Goal: Task Accomplishment & Management: Use online tool/utility

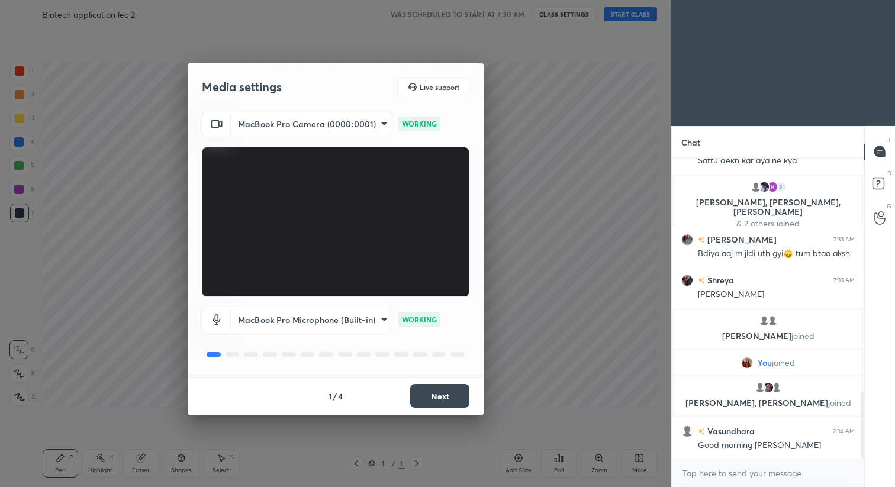
scroll to position [1048, 0]
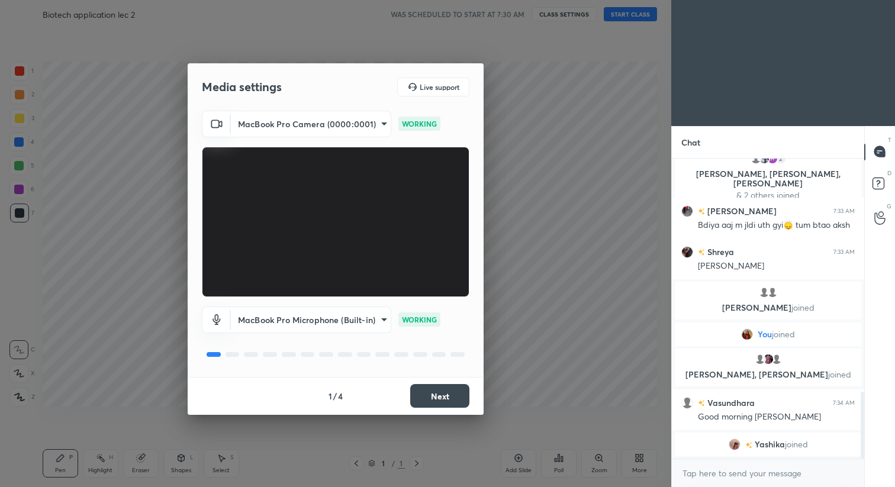
click at [442, 401] on button "Next" at bounding box center [439, 396] width 59 height 24
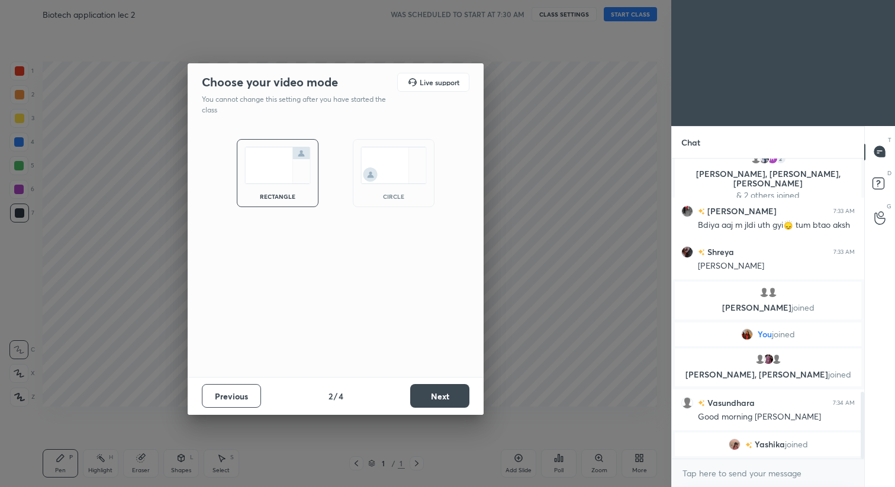
click at [442, 401] on button "Next" at bounding box center [439, 396] width 59 height 24
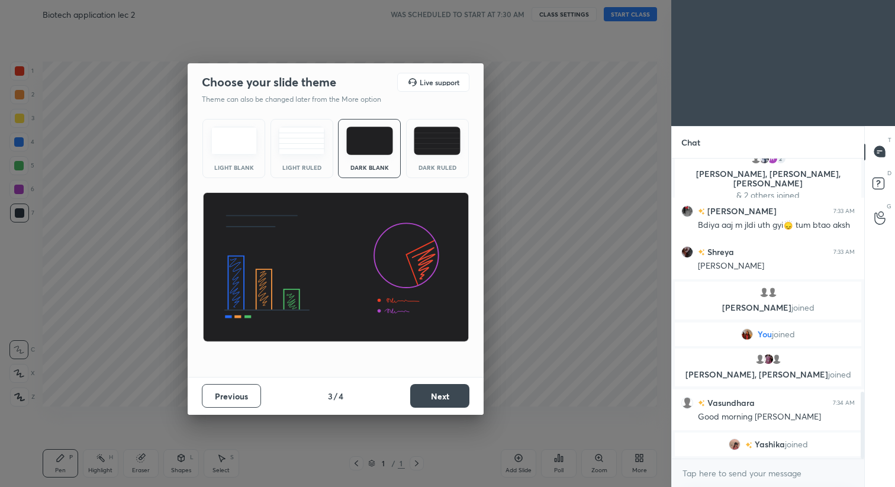
click at [442, 401] on button "Next" at bounding box center [439, 396] width 59 height 24
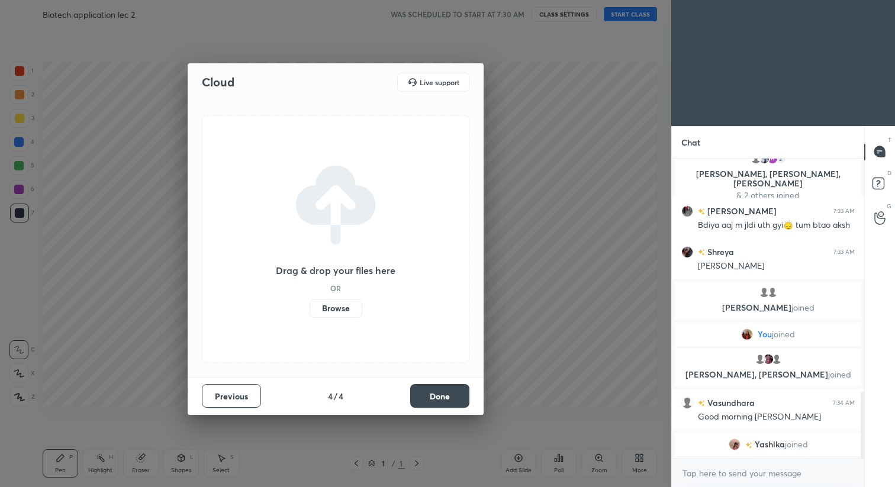
click at [442, 401] on button "Done" at bounding box center [439, 396] width 59 height 24
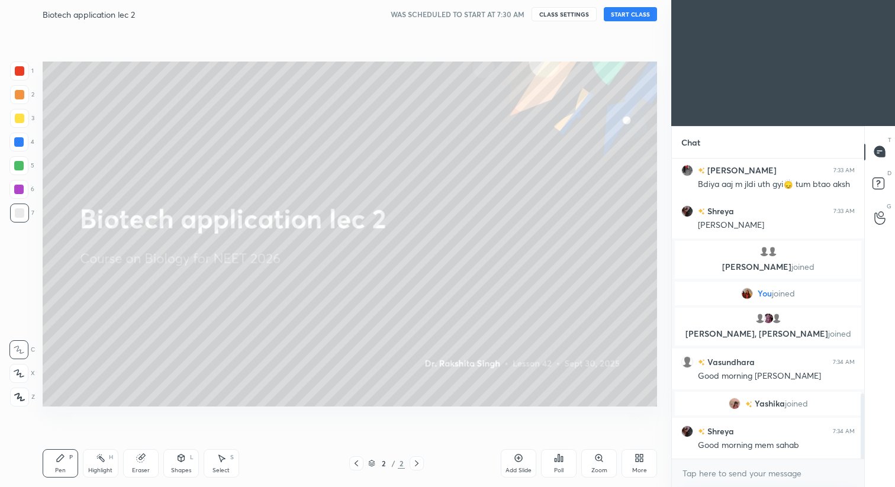
scroll to position [1107, 0]
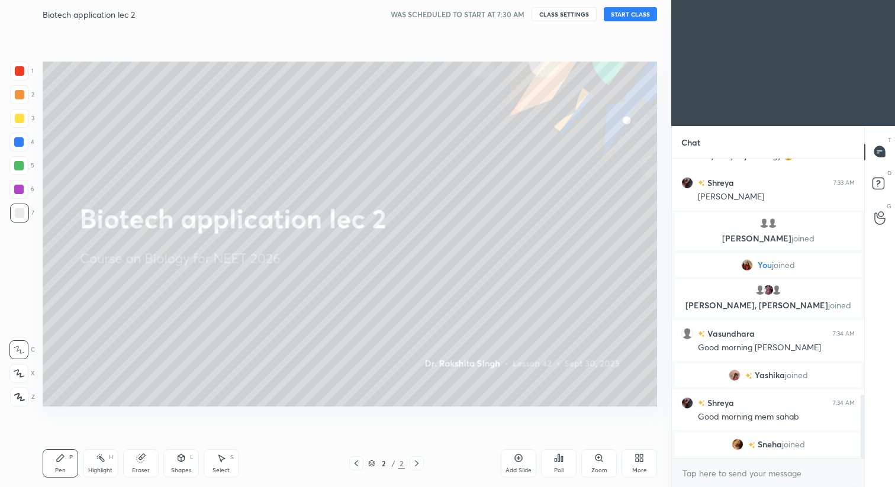
click at [642, 16] on button "START CLASS" at bounding box center [630, 14] width 53 height 14
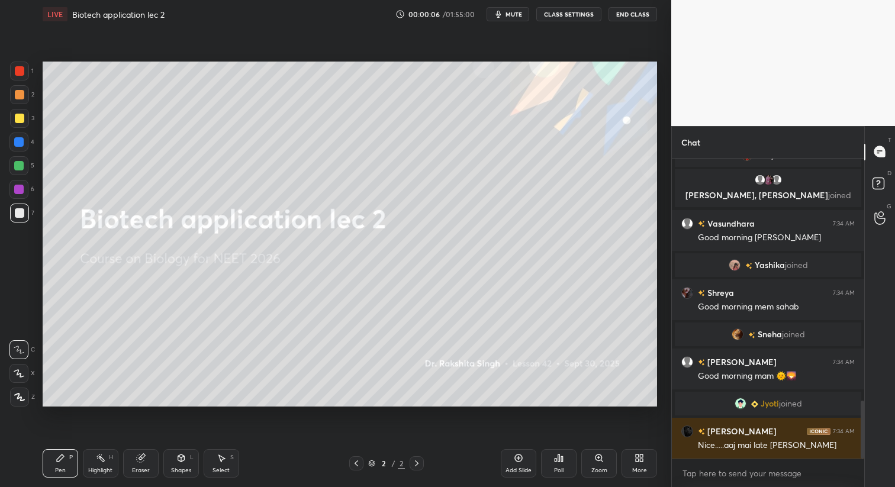
scroll to position [0, 0]
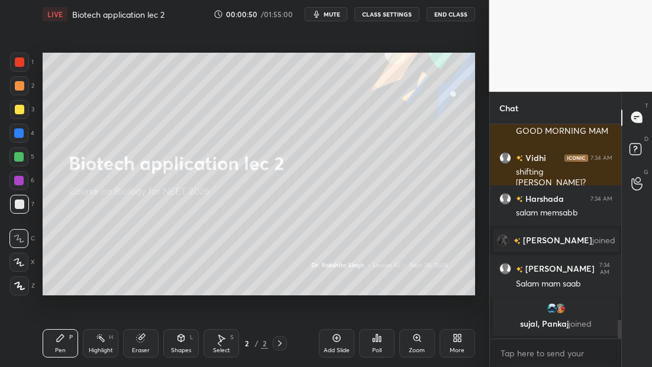
click at [18, 288] on div at bounding box center [19, 285] width 19 height 19
click at [24, 110] on div at bounding box center [19, 109] width 19 height 19
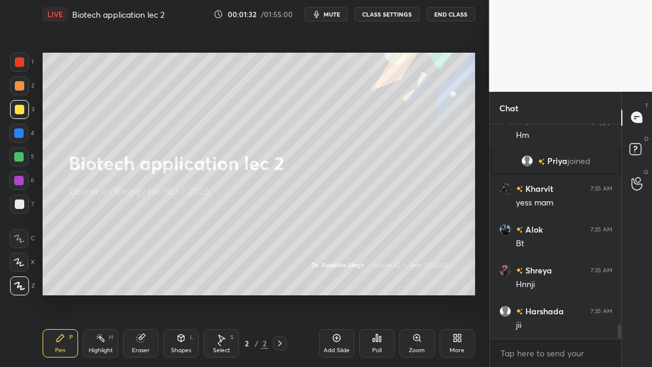
scroll to position [3046, 0]
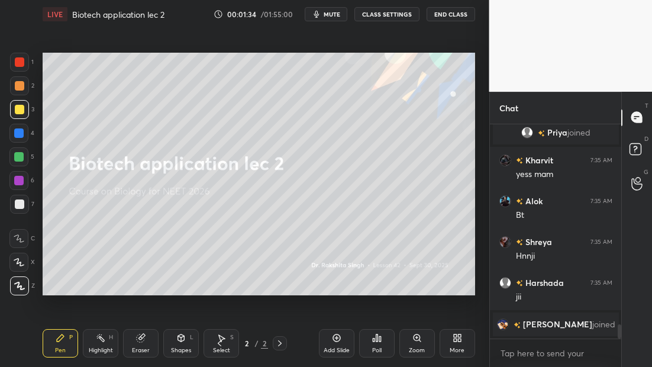
click at [341, 341] on div "Add Slide" at bounding box center [337, 343] width 36 height 28
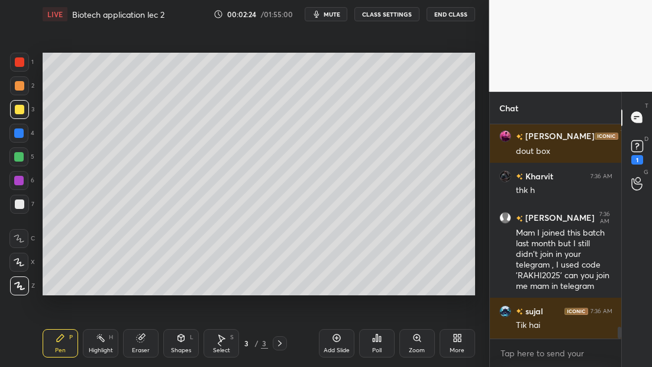
scroll to position [3725, 0]
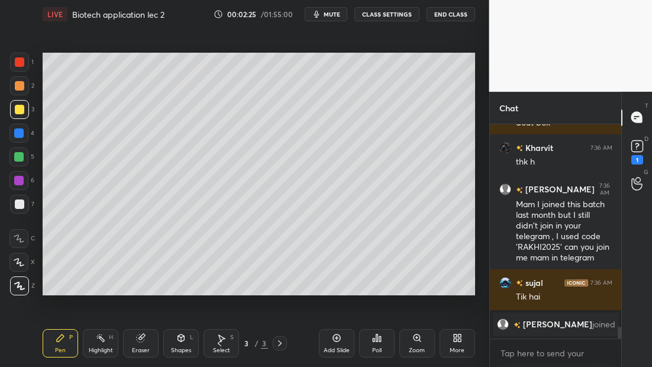
click at [22, 208] on div at bounding box center [19, 204] width 9 height 9
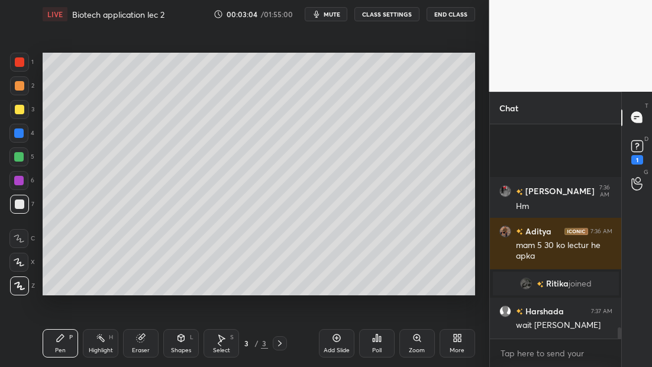
scroll to position [3779, 0]
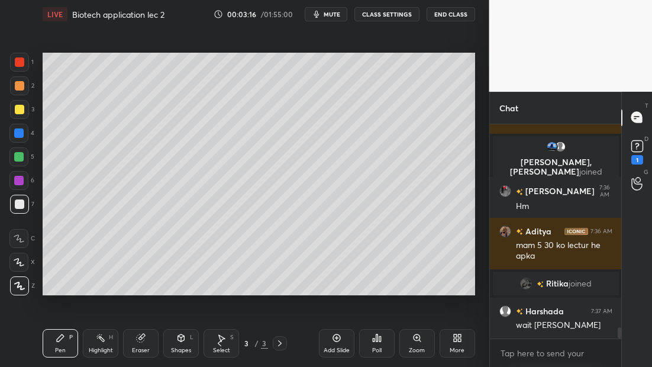
click at [16, 182] on div at bounding box center [18, 180] width 9 height 9
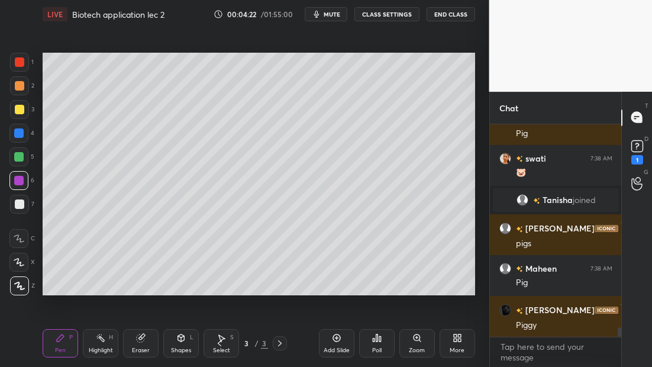
scroll to position [4, 4]
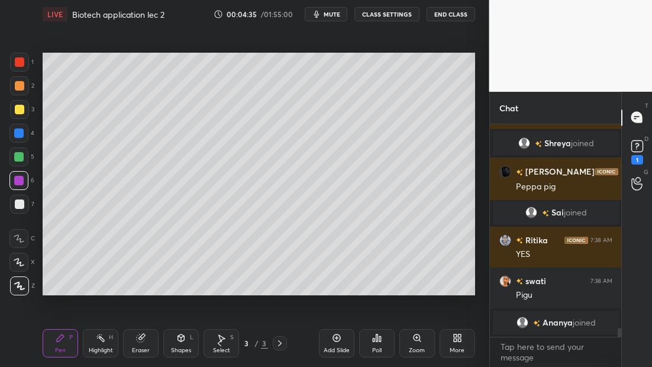
click at [21, 66] on div at bounding box center [19, 61] width 9 height 9
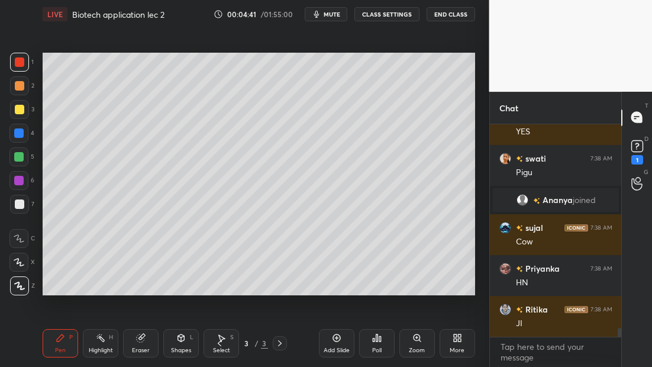
click at [340, 340] on icon at bounding box center [336, 337] width 9 height 9
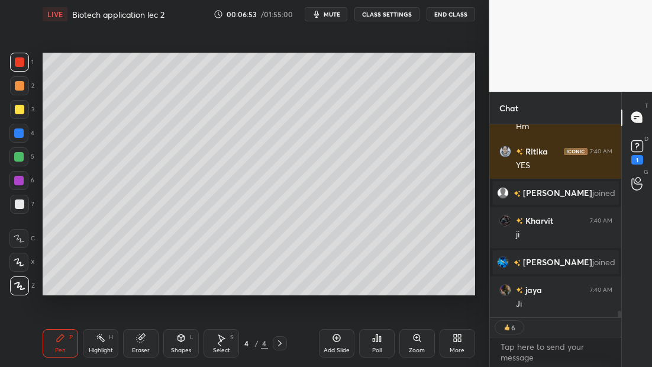
scroll to position [5463, 0]
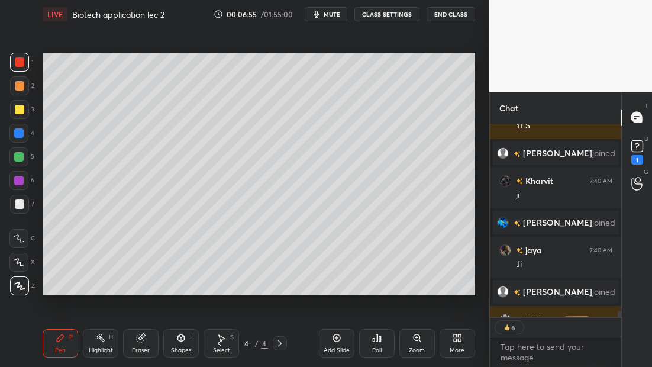
click at [339, 337] on icon at bounding box center [336, 337] width 9 height 9
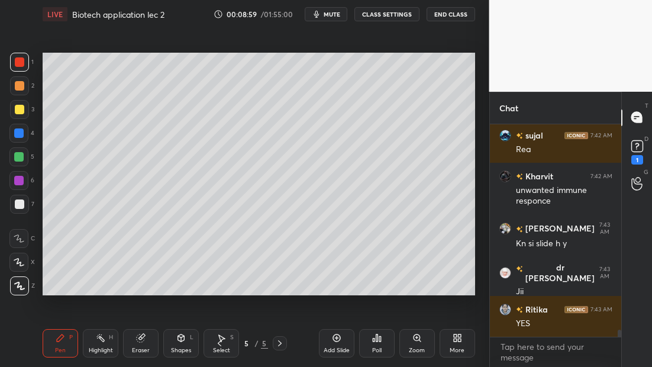
scroll to position [6169, 0]
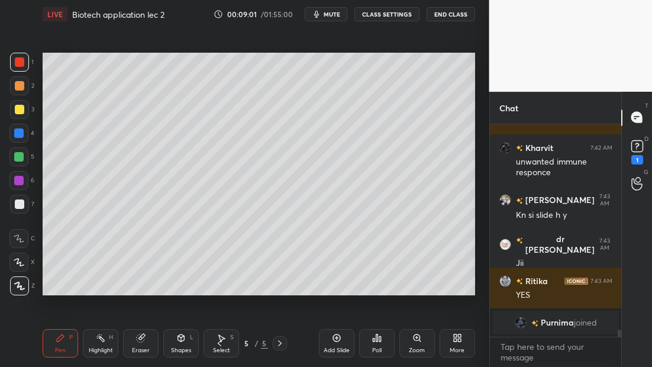
click at [341, 340] on icon at bounding box center [336, 337] width 9 height 9
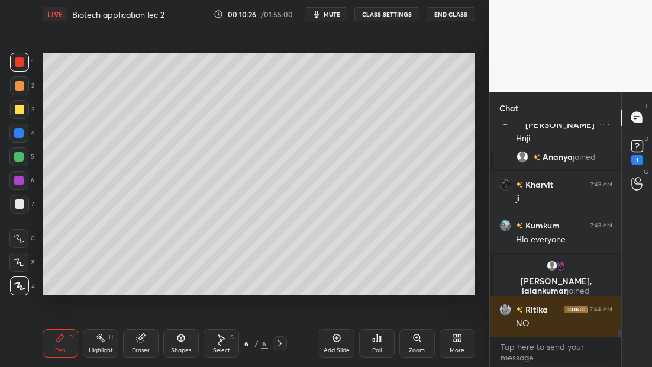
scroll to position [6494, 0]
click at [18, 114] on div at bounding box center [19, 109] width 19 height 19
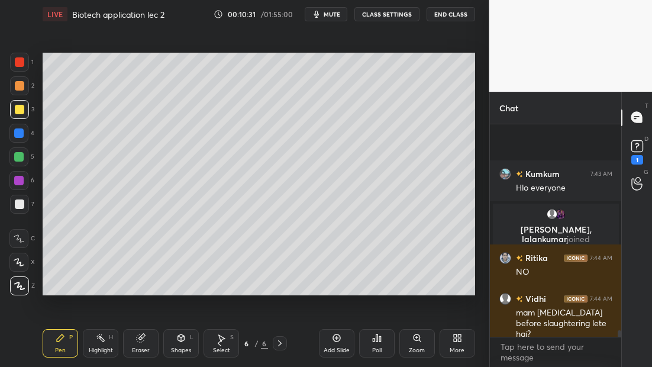
scroll to position [6628, 0]
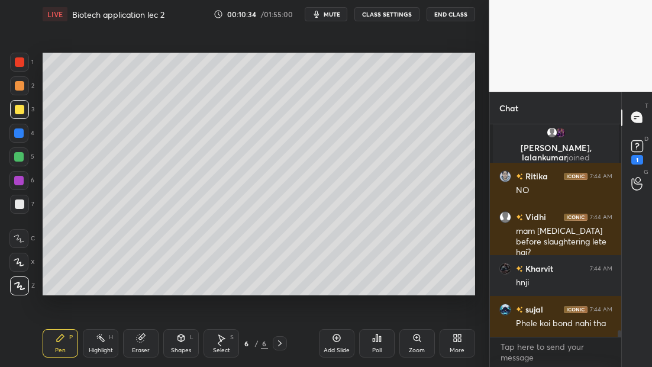
click at [336, 343] on div "Add Slide" at bounding box center [337, 343] width 36 height 28
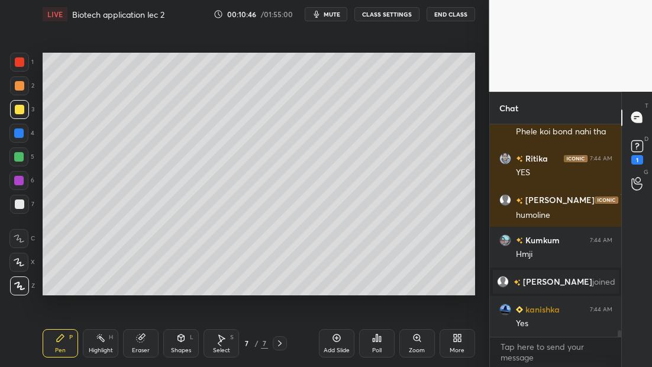
scroll to position [6715, 0]
click at [339, 339] on icon at bounding box center [337, 339] width 8 height 8
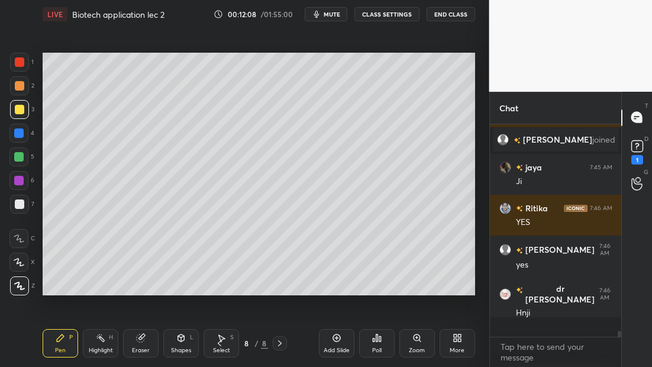
scroll to position [6989, 0]
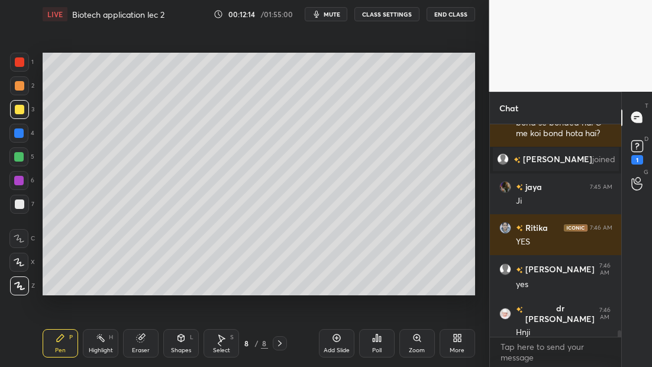
click at [330, 343] on div "Add Slide" at bounding box center [337, 343] width 36 height 28
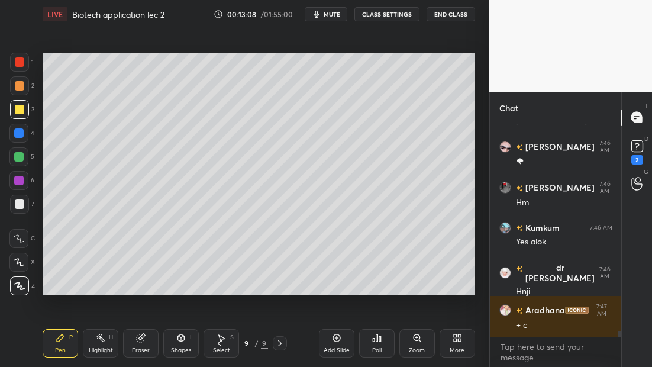
scroll to position [7500, 0]
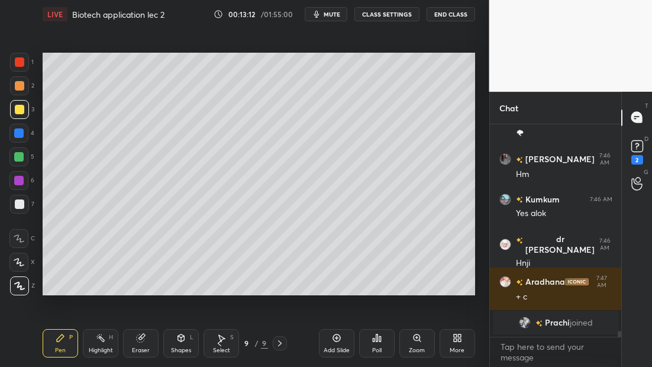
click at [338, 341] on icon at bounding box center [337, 339] width 8 height 8
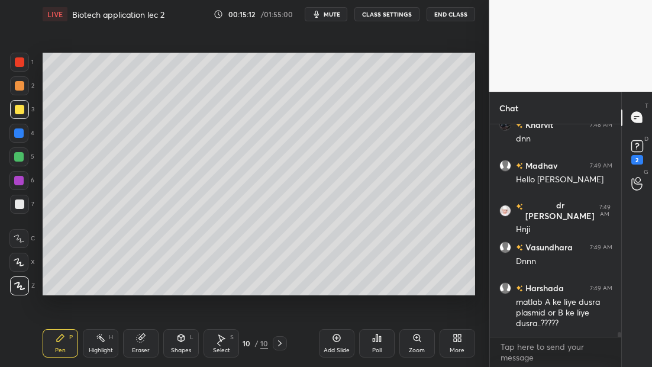
scroll to position [9256, 0]
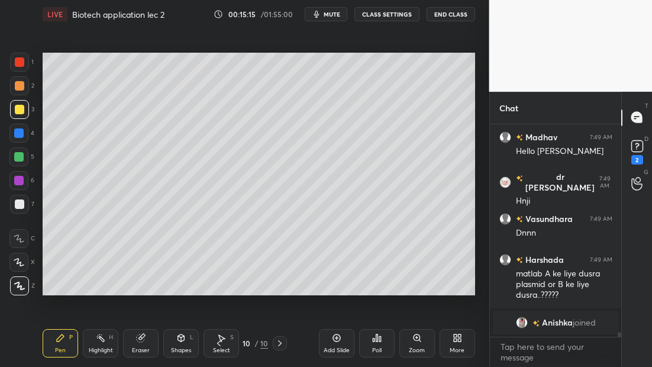
click at [213, 343] on div "Select S" at bounding box center [222, 343] width 36 height 28
click at [215, 342] on icon at bounding box center [218, 343] width 9 height 9
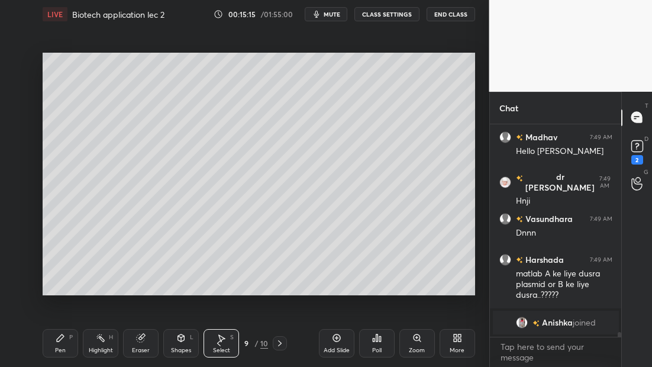
click at [216, 342] on icon at bounding box center [218, 343] width 9 height 9
click at [217, 342] on icon at bounding box center [218, 343] width 9 height 9
click at [218, 342] on icon at bounding box center [218, 343] width 9 height 9
click at [218, 341] on icon at bounding box center [218, 343] width 9 height 9
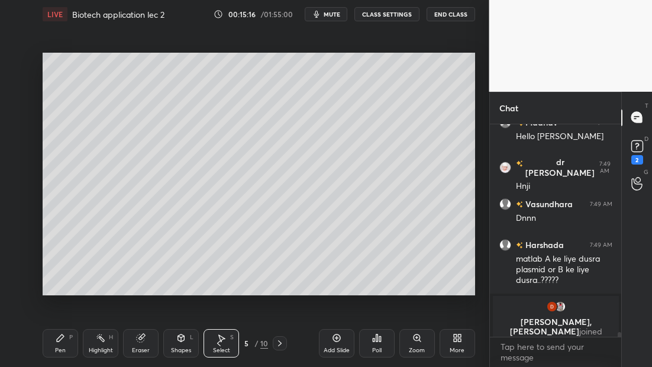
click at [218, 341] on icon at bounding box center [218, 343] width 9 height 9
click at [219, 342] on icon at bounding box center [219, 343] width 4 height 6
click at [219, 341] on icon at bounding box center [218, 343] width 9 height 9
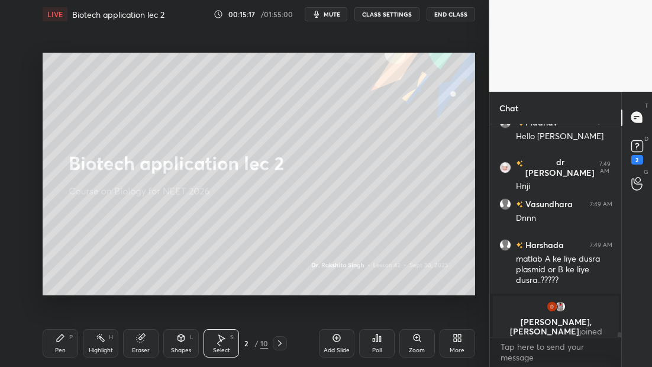
click at [276, 342] on icon at bounding box center [279, 343] width 9 height 9
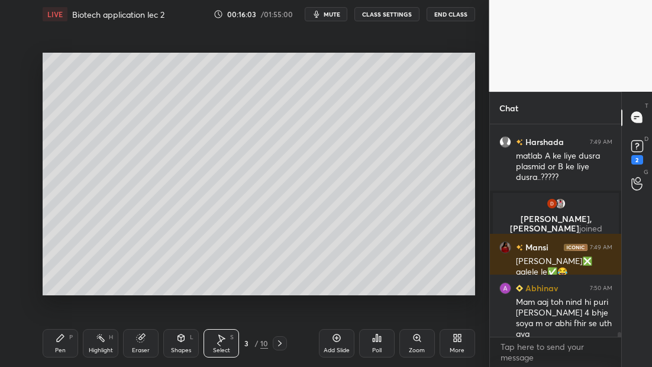
scroll to position [9055, 0]
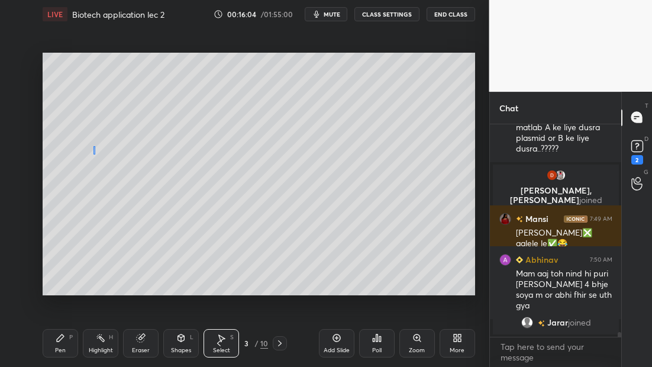
drag, startPoint x: 94, startPoint y: 155, endPoint x: 99, endPoint y: 148, distance: 8.4
click at [94, 156] on div "0 ° Undo Copy Duplicate Duplicate to new slide Delete" at bounding box center [259, 174] width 433 height 243
click at [99, 153] on div "0 ° Undo Copy Duplicate Duplicate to new slide Delete" at bounding box center [259, 174] width 433 height 243
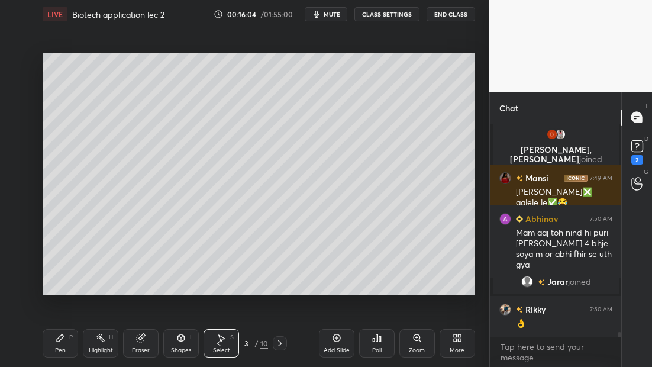
scroll to position [9040, 0]
click at [99, 148] on div "0 ° Undo Copy Duplicate Duplicate to new slide Delete" at bounding box center [259, 174] width 433 height 243
click at [63, 348] on div "Pen" at bounding box center [60, 351] width 11 height 6
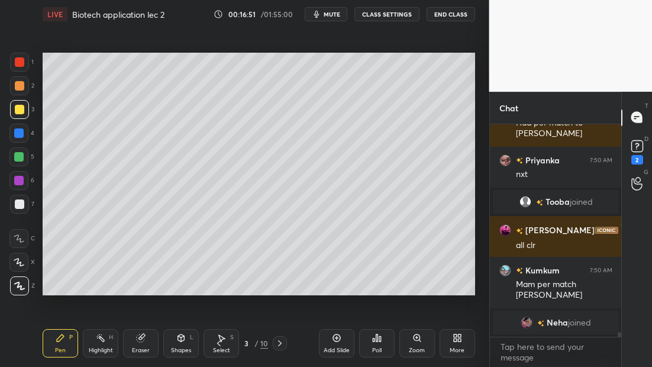
scroll to position [9471, 0]
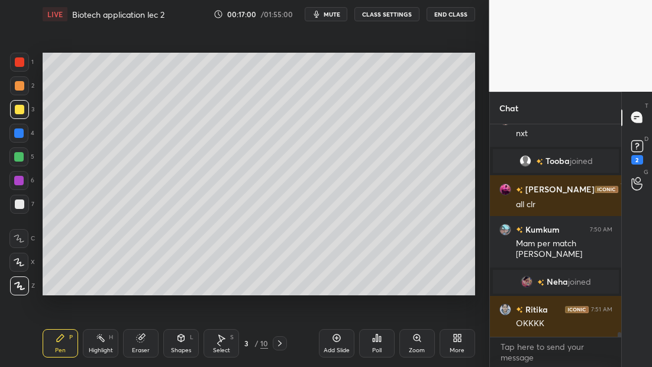
click at [282, 345] on icon at bounding box center [279, 343] width 9 height 9
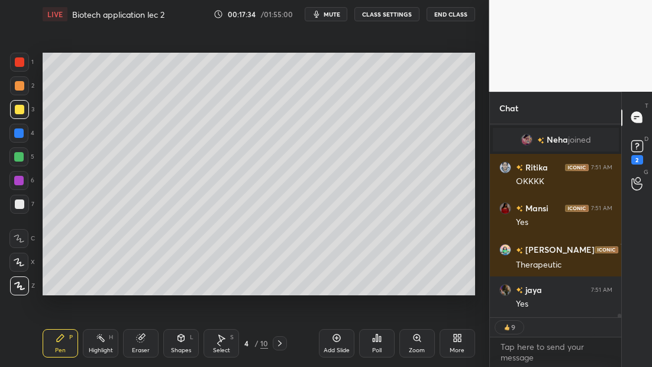
scroll to position [9654, 0]
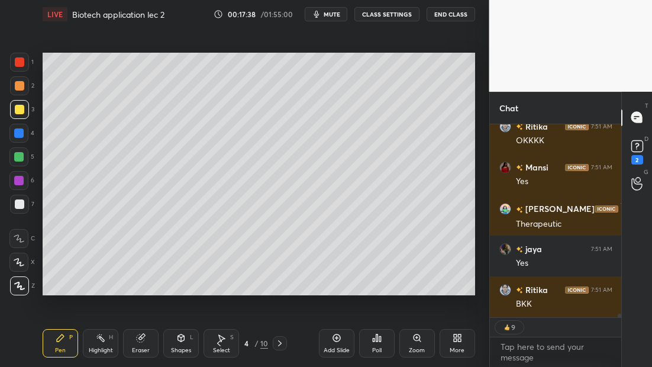
click at [218, 343] on icon at bounding box center [218, 343] width 9 height 9
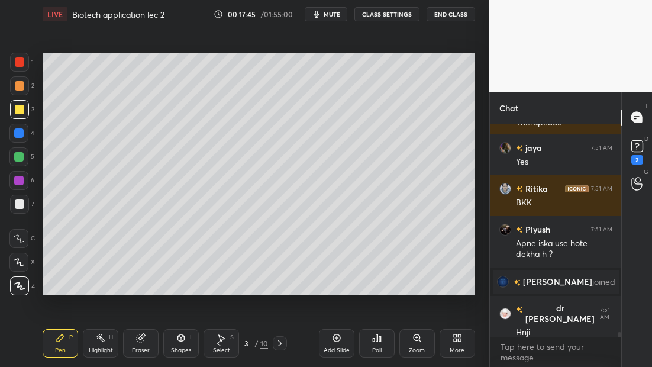
scroll to position [9686, 0]
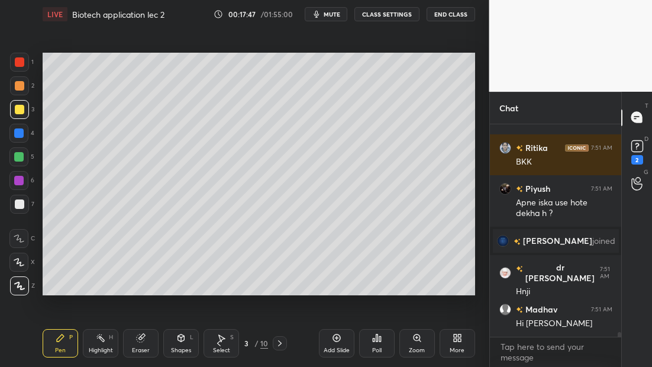
click at [282, 340] on icon at bounding box center [279, 343] width 9 height 9
click at [281, 343] on icon at bounding box center [279, 343] width 9 height 9
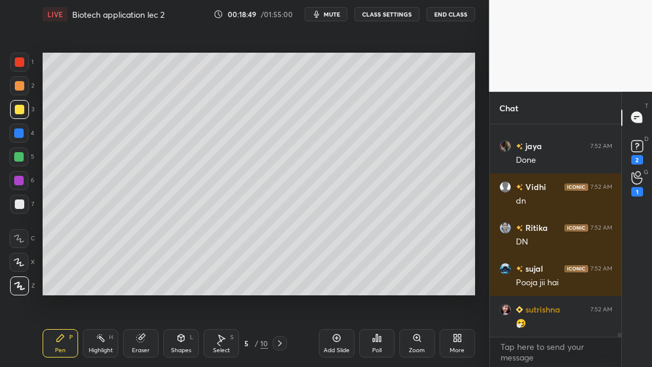
scroll to position [10136, 0]
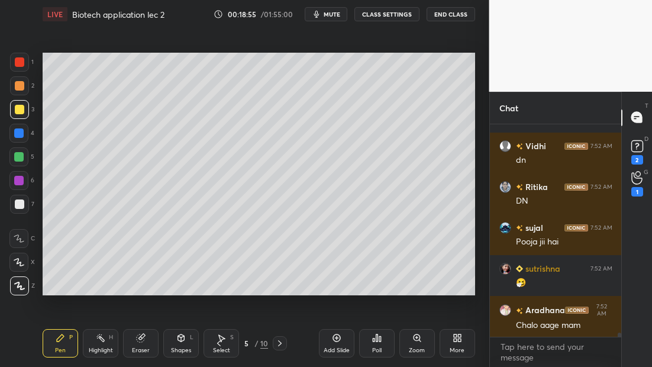
click at [284, 343] on icon at bounding box center [279, 343] width 9 height 9
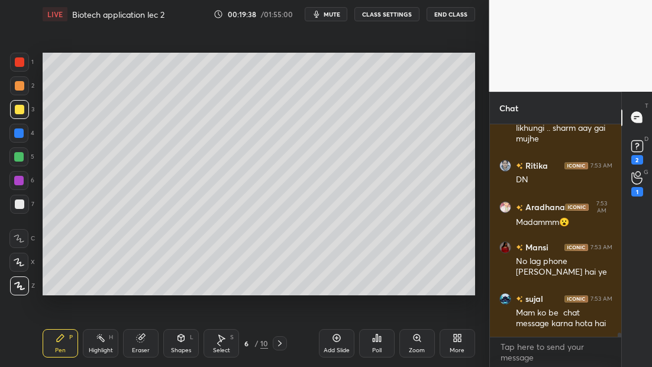
scroll to position [10543, 0]
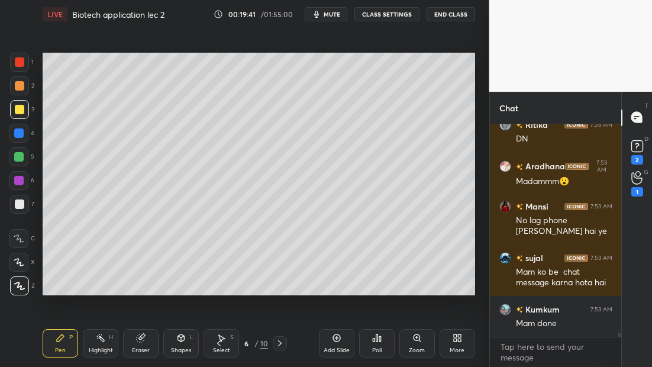
click at [279, 347] on icon at bounding box center [279, 343] width 9 height 9
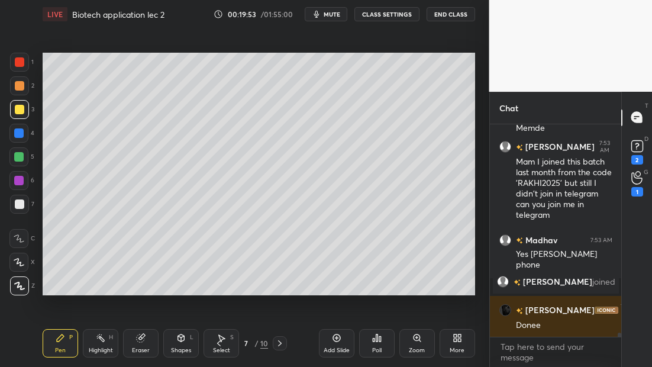
scroll to position [10657, 0]
click at [279, 343] on icon at bounding box center [279, 343] width 9 height 9
click at [281, 342] on icon at bounding box center [280, 343] width 4 height 6
click at [281, 341] on icon at bounding box center [279, 343] width 9 height 9
click at [281, 342] on icon at bounding box center [279, 343] width 9 height 9
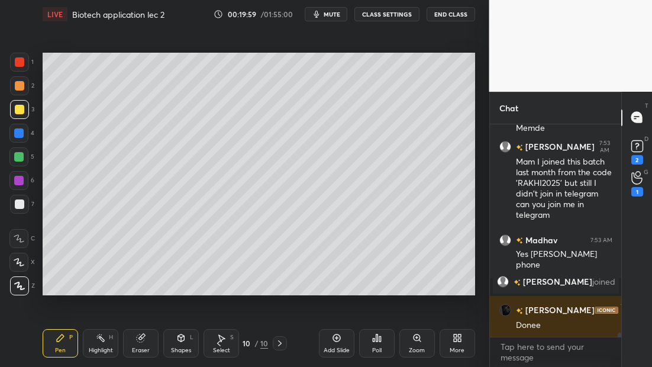
click at [339, 339] on icon at bounding box center [336, 337] width 9 height 9
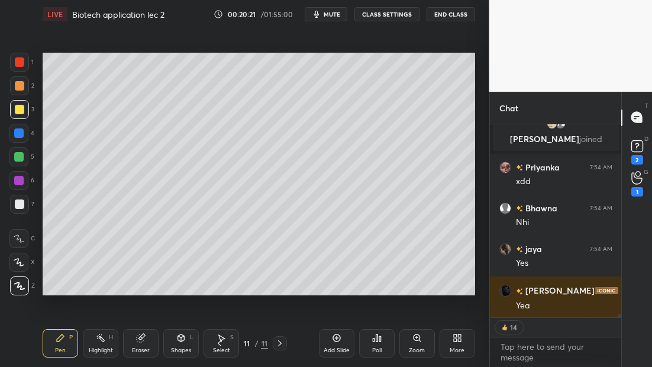
scroll to position [11027, 0]
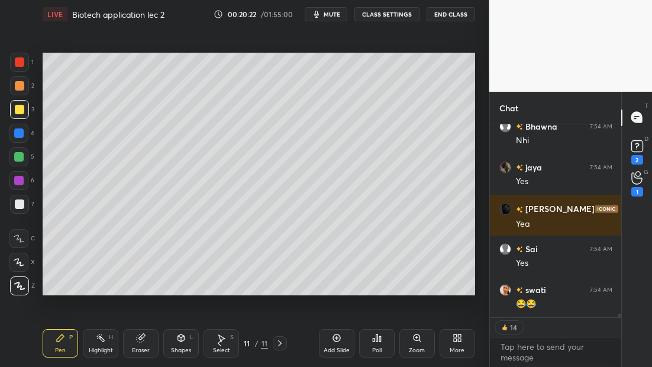
click at [22, 205] on div at bounding box center [19, 204] width 9 height 9
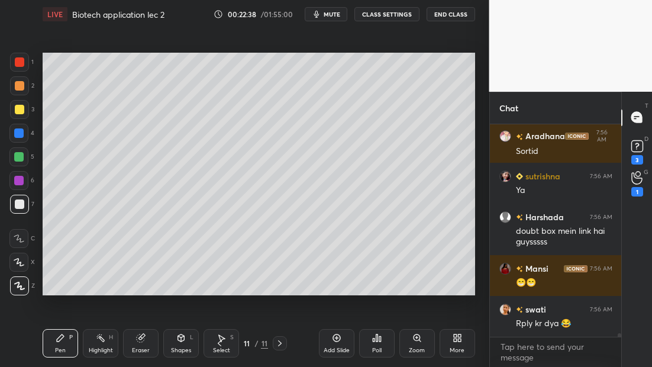
scroll to position [12031, 0]
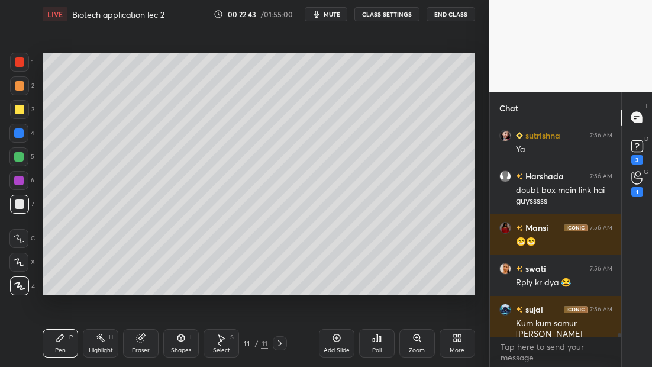
click at [337, 340] on icon at bounding box center [336, 337] width 9 height 9
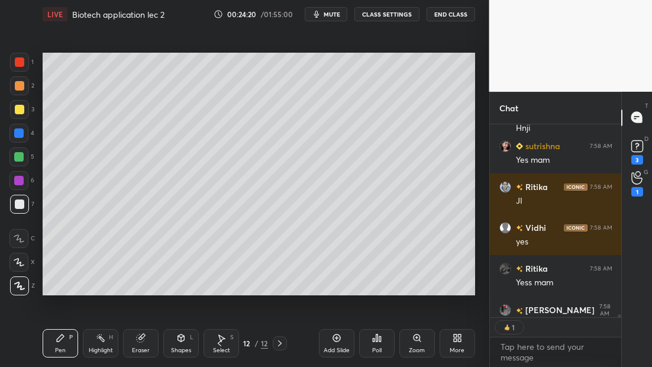
scroll to position [189, 128]
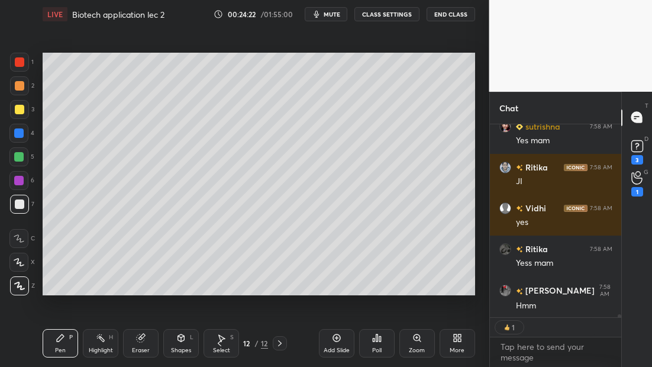
click at [342, 343] on div "Add Slide" at bounding box center [337, 343] width 36 height 28
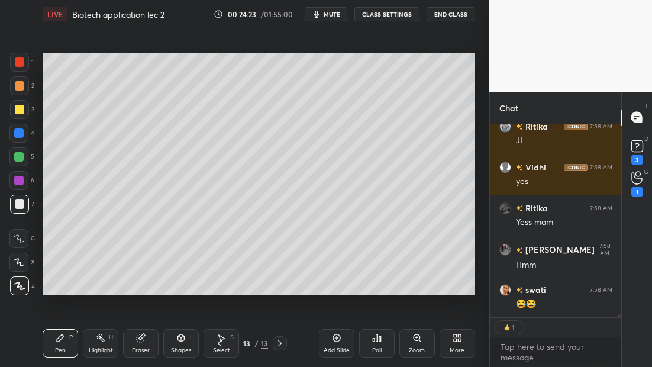
scroll to position [12862, 0]
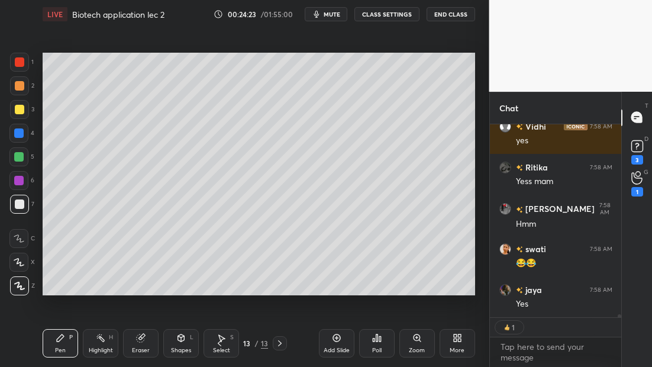
click at [221, 343] on icon at bounding box center [219, 343] width 9 height 9
click at [281, 344] on icon at bounding box center [279, 343] width 9 height 9
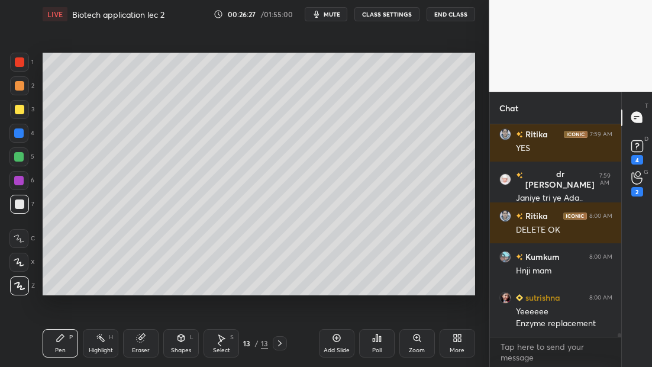
scroll to position [13440, 0]
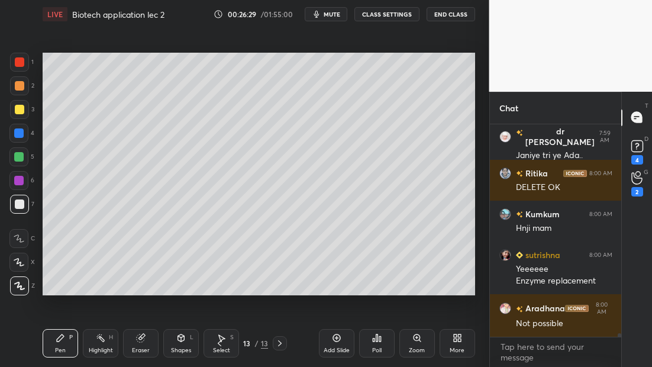
click at [339, 348] on div "Add Slide" at bounding box center [337, 351] width 26 height 6
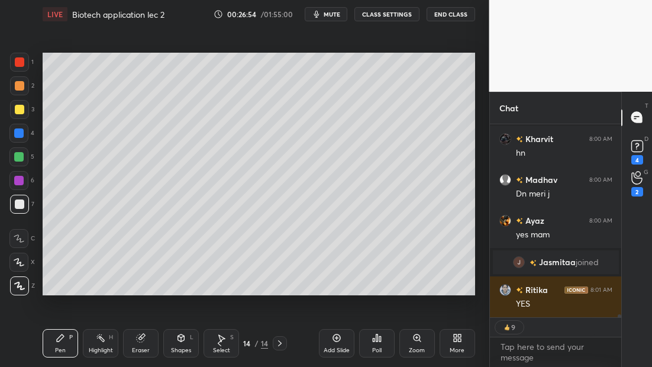
scroll to position [13519, 0]
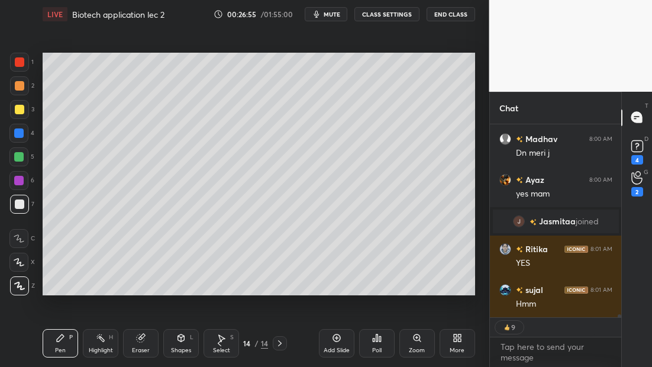
click at [20, 110] on div at bounding box center [19, 109] width 9 height 9
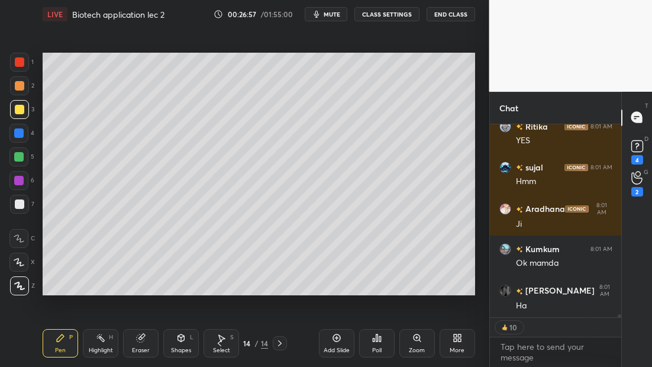
click at [330, 334] on div "Add Slide" at bounding box center [337, 343] width 36 height 28
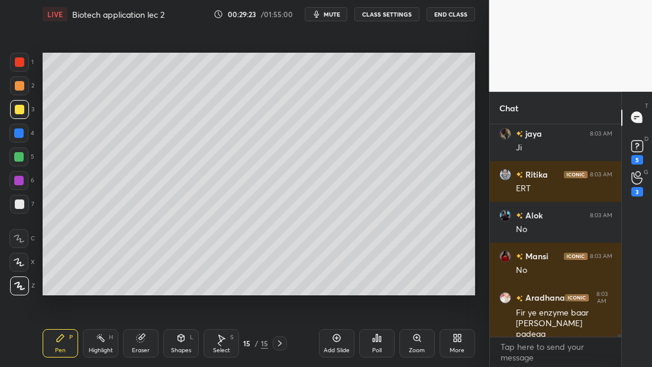
scroll to position [14828, 0]
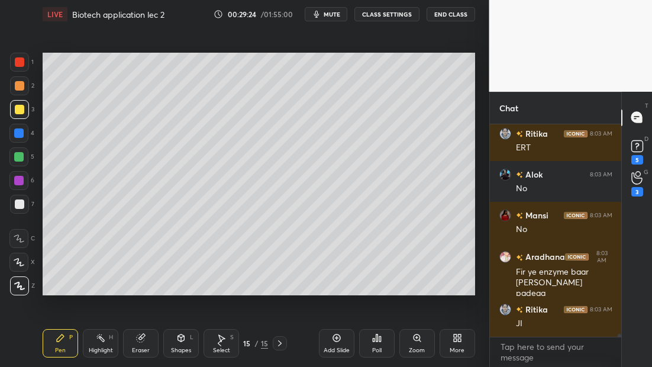
click at [340, 340] on div "Add Slide" at bounding box center [337, 343] width 36 height 28
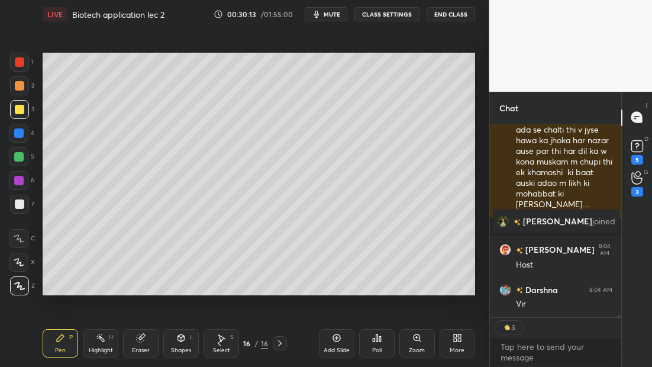
scroll to position [15062, 0]
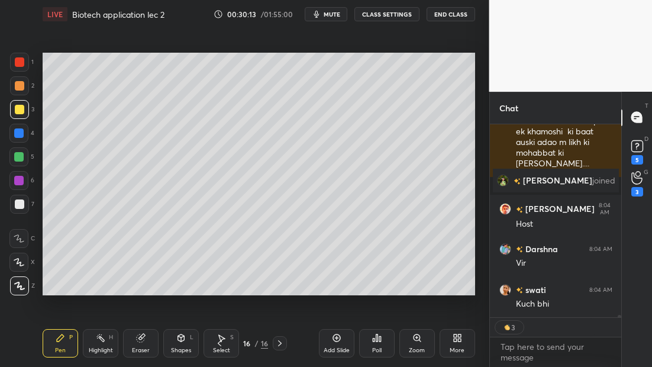
click at [20, 208] on div at bounding box center [19, 204] width 9 height 9
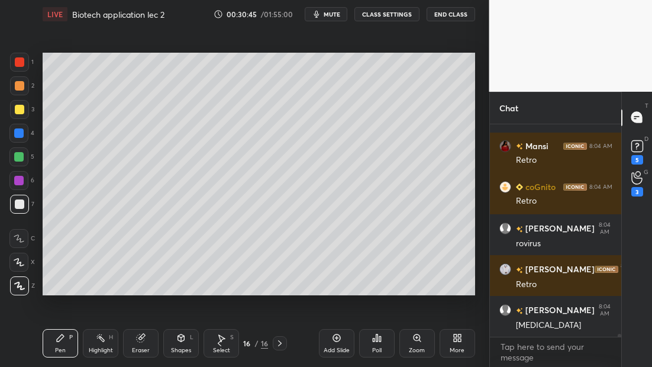
scroll to position [16096, 0]
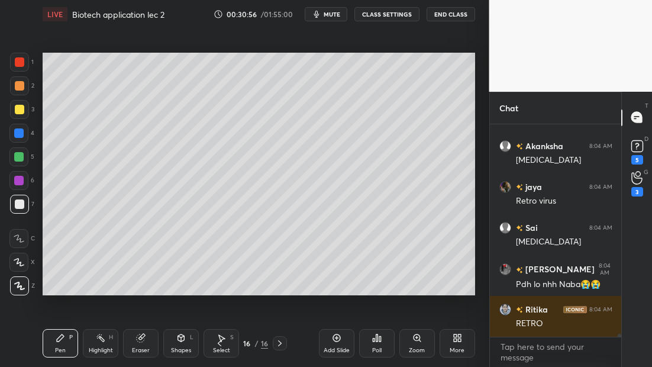
click at [329, 9] on button "mute" at bounding box center [326, 14] width 43 height 14
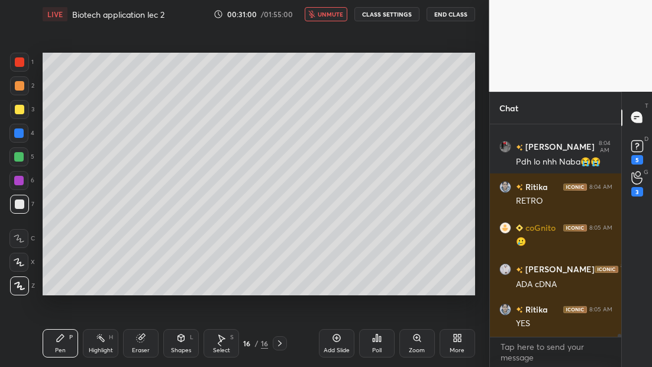
click at [321, 14] on span "unmute" at bounding box center [330, 14] width 25 height 8
click at [635, 145] on rect at bounding box center [637, 145] width 11 height 11
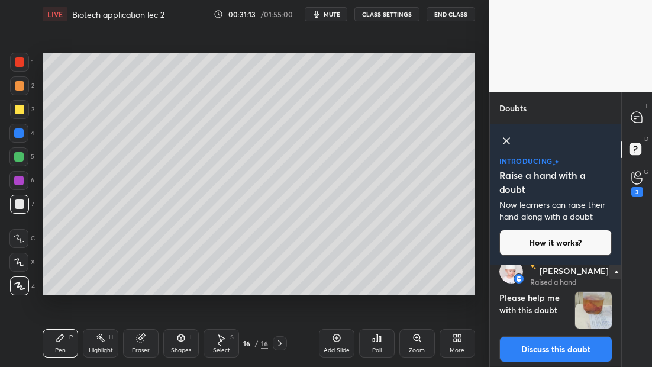
click at [560, 348] on button "Discuss this doubt" at bounding box center [556, 349] width 113 height 26
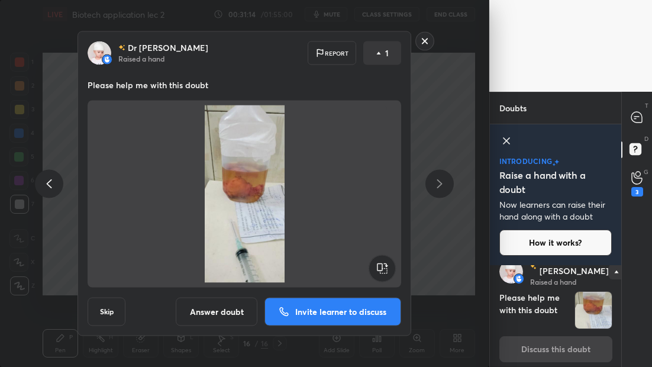
click at [561, 348] on div "Dr [PERSON_NAME] Raised a hand 1 Please help me with this doubt Discuss this do…" at bounding box center [556, 309] width 132 height 124
click at [480, 289] on div "Dr [PERSON_NAME] Raised a hand Report 1 Please help me with this doubt Skip Ans…" at bounding box center [245, 183] width 490 height 367
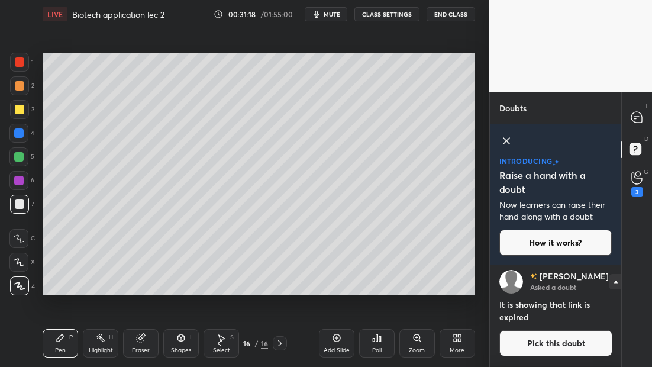
click at [638, 121] on icon at bounding box center [637, 117] width 12 height 12
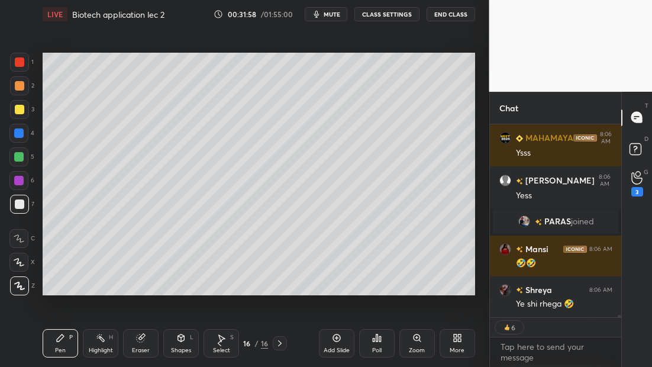
click at [339, 337] on icon at bounding box center [337, 339] width 8 height 8
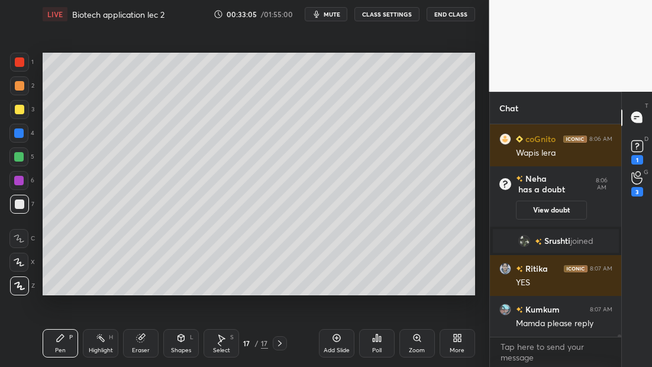
scroll to position [17490, 0]
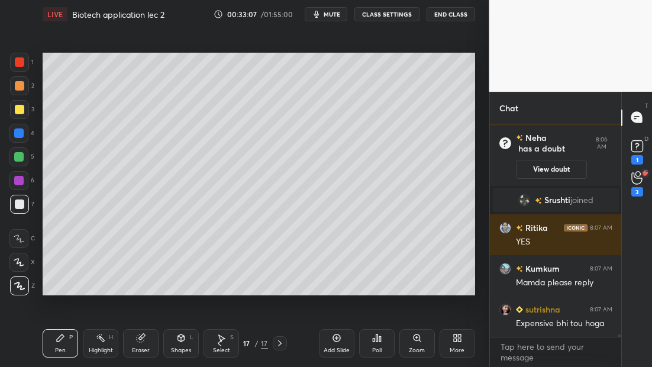
click at [220, 343] on icon at bounding box center [219, 343] width 9 height 9
click at [332, 339] on icon at bounding box center [336, 337] width 9 height 9
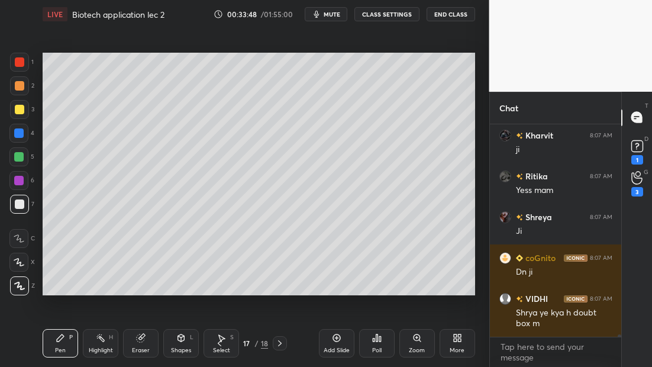
scroll to position [18116, 0]
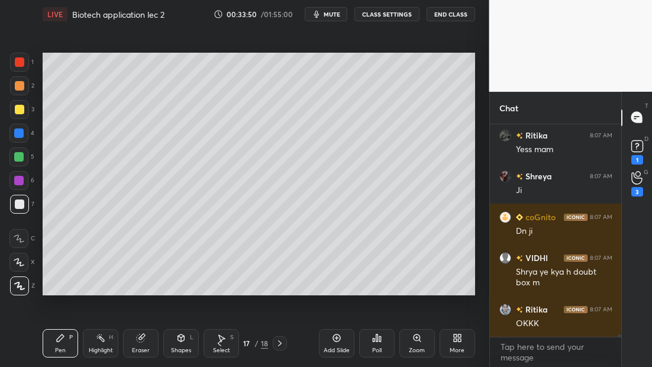
click at [220, 345] on icon at bounding box center [220, 343] width 4 height 6
click at [219, 343] on icon at bounding box center [219, 343] width 9 height 9
click at [217, 344] on icon at bounding box center [219, 343] width 9 height 9
click at [217, 342] on icon at bounding box center [219, 343] width 9 height 9
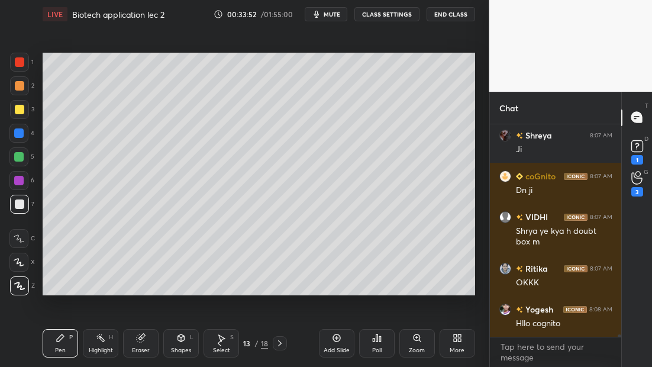
click at [218, 342] on icon at bounding box center [220, 343] width 4 height 6
click at [219, 343] on icon at bounding box center [219, 343] width 9 height 9
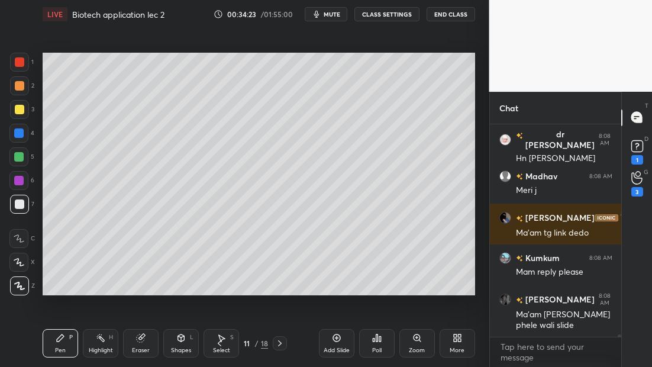
scroll to position [18711, 0]
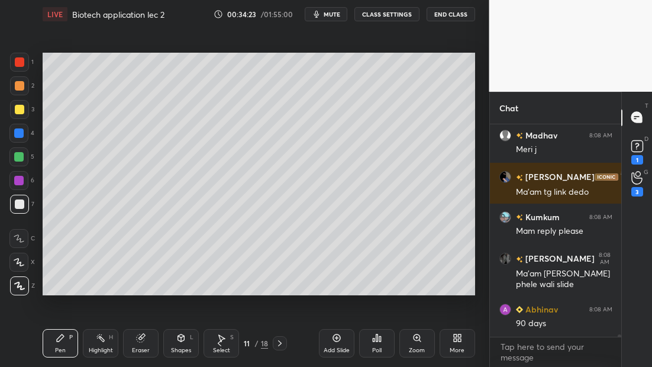
click at [219, 342] on icon at bounding box center [219, 343] width 9 height 9
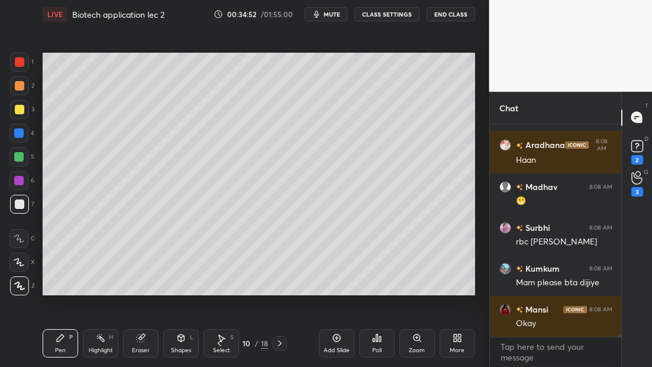
scroll to position [18786, 0]
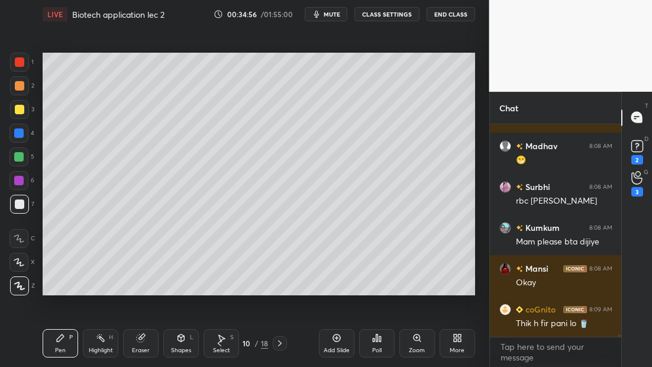
click at [278, 341] on icon at bounding box center [279, 343] width 9 height 9
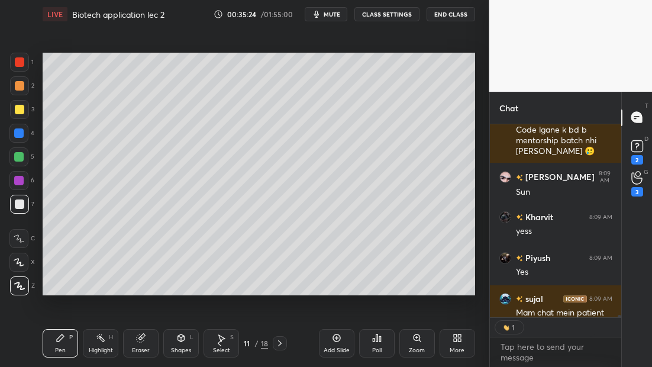
scroll to position [4, 4]
click at [281, 344] on icon at bounding box center [279, 343] width 9 height 9
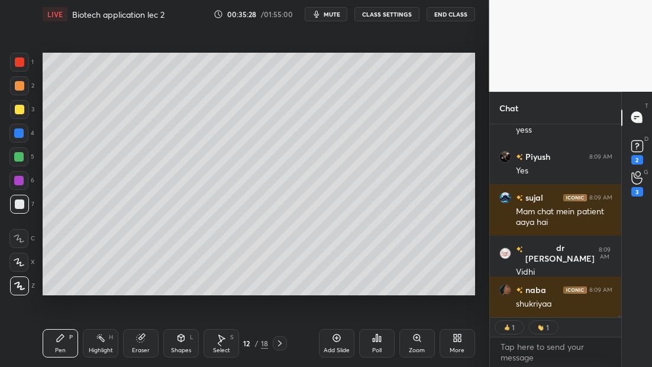
scroll to position [19371, 0]
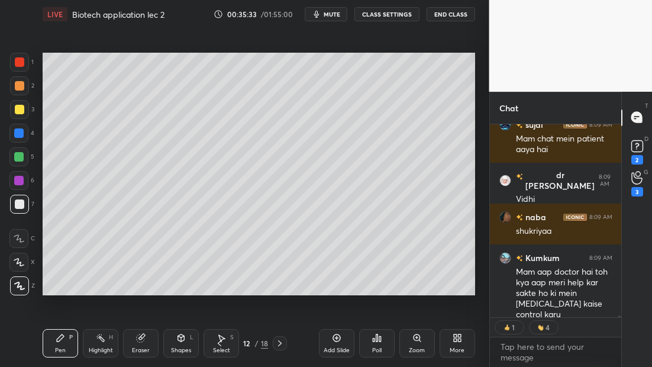
click at [333, 18] on span "mute" at bounding box center [332, 14] width 17 height 8
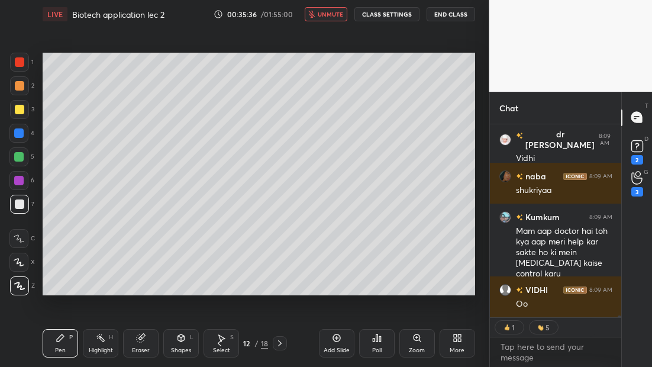
scroll to position [19472, 0]
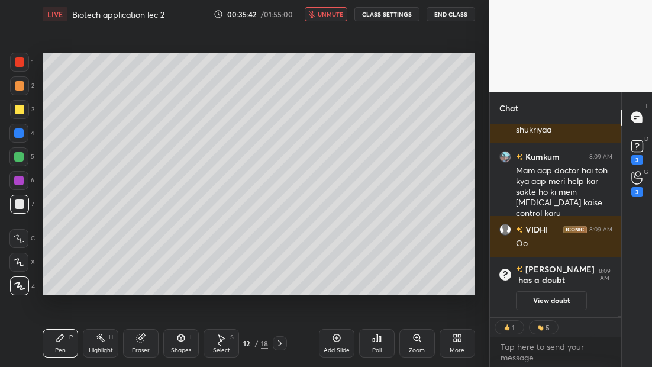
click at [337, 18] on span "unmute" at bounding box center [330, 14] width 25 height 8
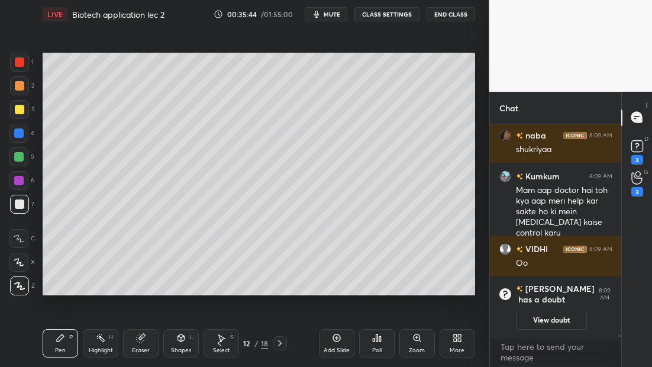
scroll to position [19360, 0]
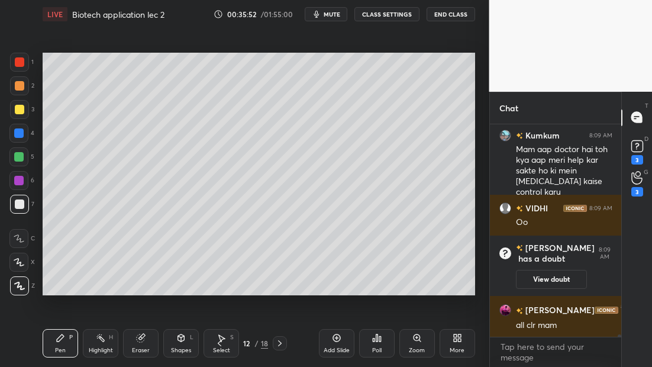
click at [330, 15] on span "mute" at bounding box center [332, 14] width 17 height 8
click at [279, 342] on icon at bounding box center [280, 343] width 4 height 6
click at [328, 9] on button "unmute" at bounding box center [326, 14] width 43 height 14
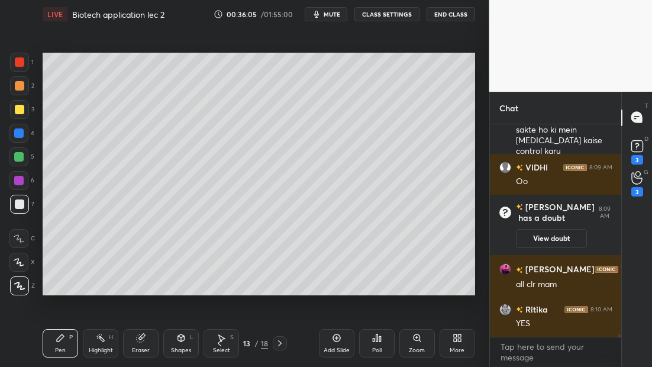
scroll to position [19442, 0]
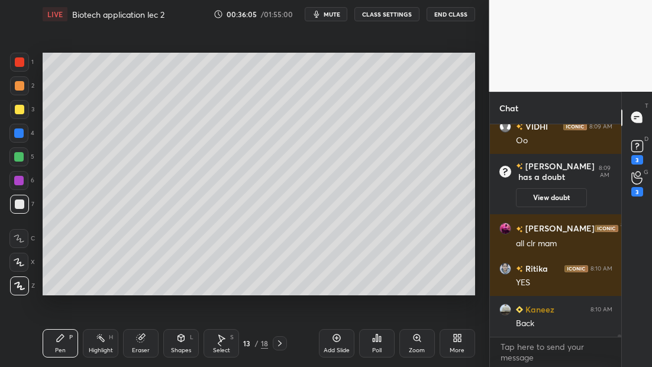
click at [281, 345] on icon at bounding box center [279, 343] width 9 height 9
click at [281, 342] on icon at bounding box center [279, 343] width 9 height 9
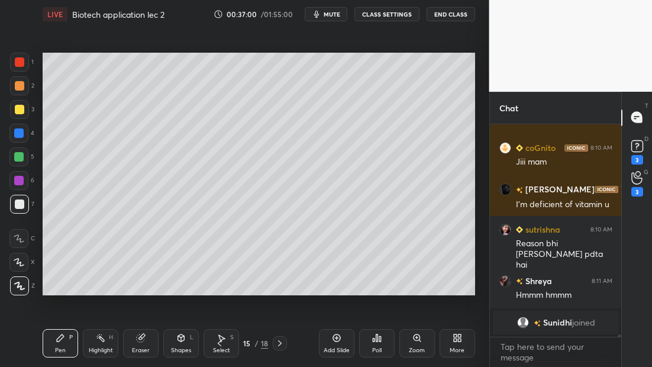
scroll to position [19993, 0]
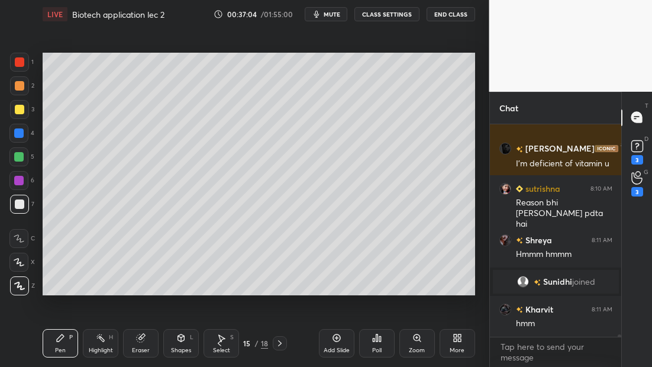
click at [281, 342] on icon at bounding box center [279, 343] width 9 height 9
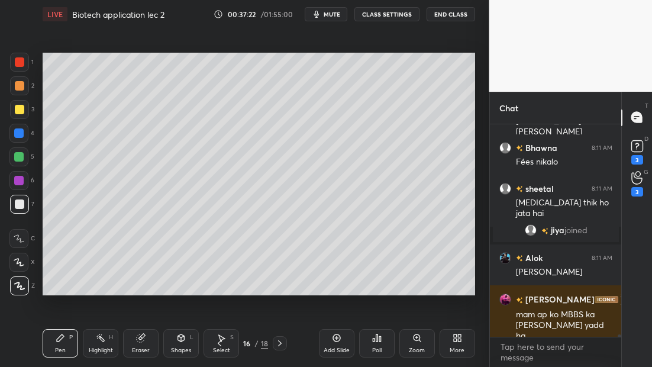
scroll to position [20169, 0]
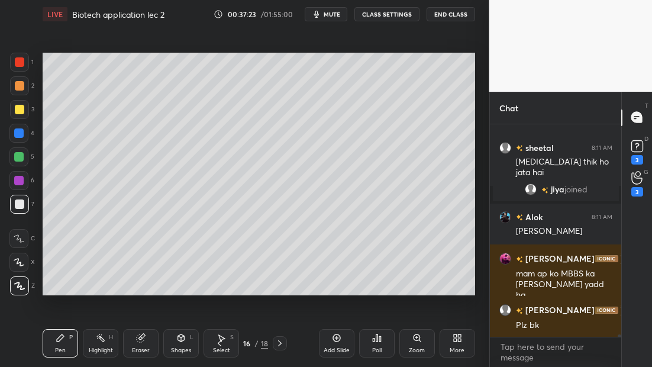
click at [281, 343] on icon at bounding box center [279, 343] width 9 height 9
click at [223, 343] on icon at bounding box center [219, 343] width 9 height 9
click at [223, 344] on icon at bounding box center [219, 343] width 9 height 9
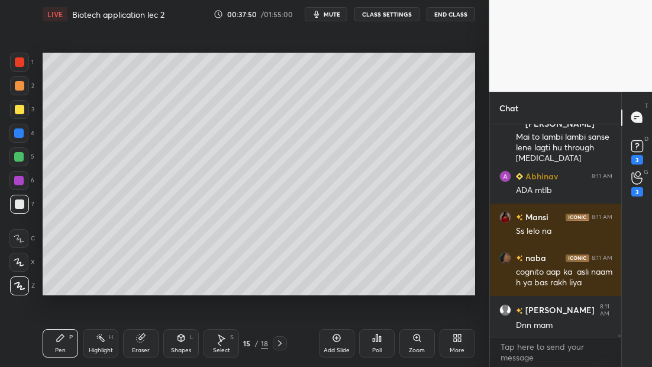
scroll to position [20309, 0]
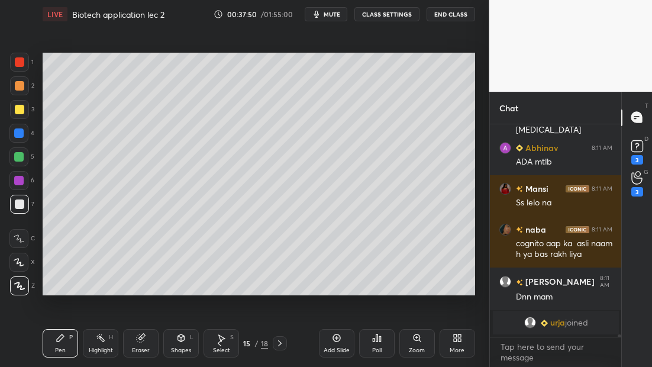
click at [330, 14] on span "mute" at bounding box center [332, 14] width 17 height 8
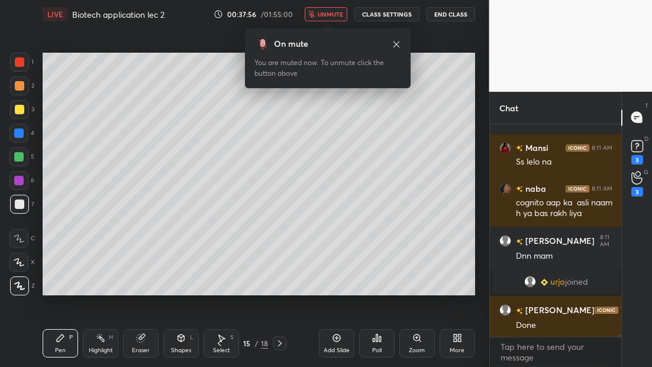
scroll to position [20312, 0]
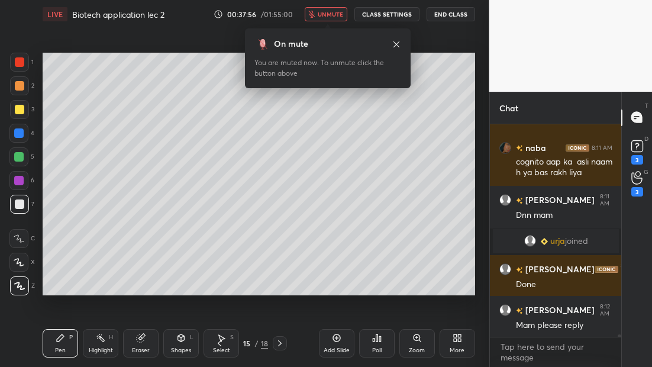
click at [326, 12] on span "unmute" at bounding box center [330, 14] width 25 height 8
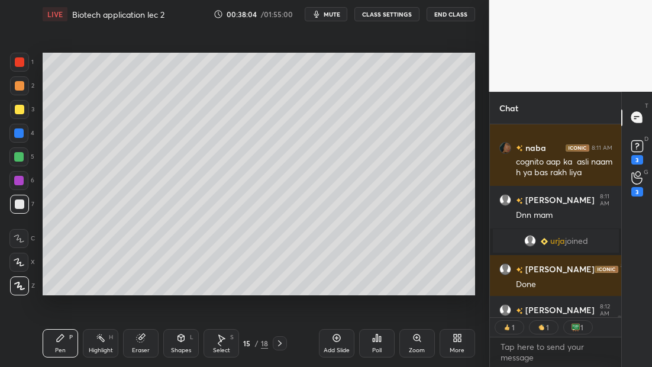
scroll to position [20384, 0]
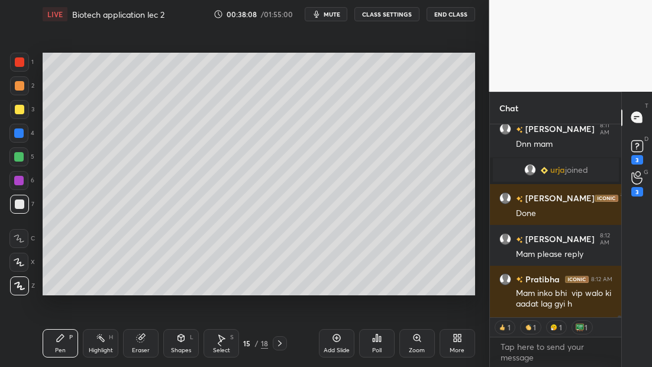
click at [281, 343] on icon at bounding box center [280, 343] width 4 height 6
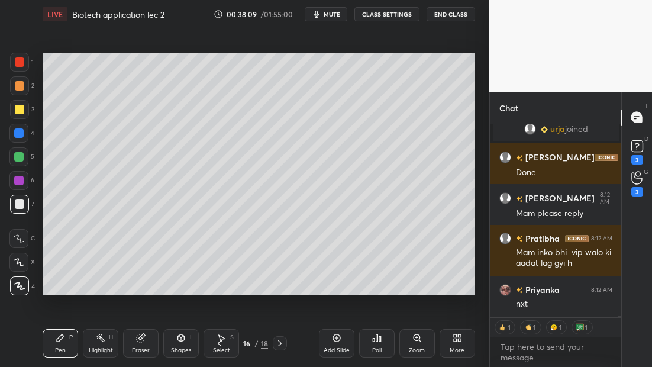
scroll to position [20476, 0]
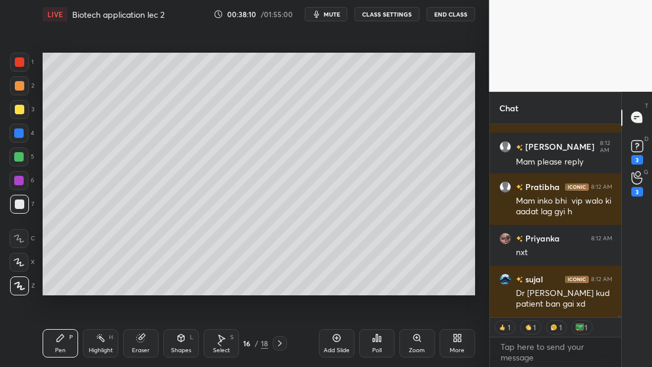
click at [332, 14] on span "mute" at bounding box center [332, 14] width 17 height 8
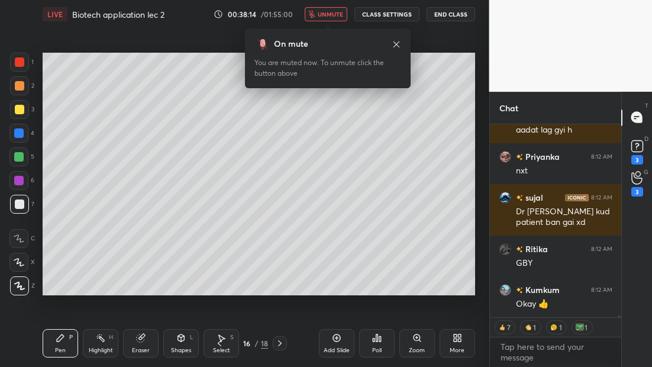
scroll to position [20639, 0]
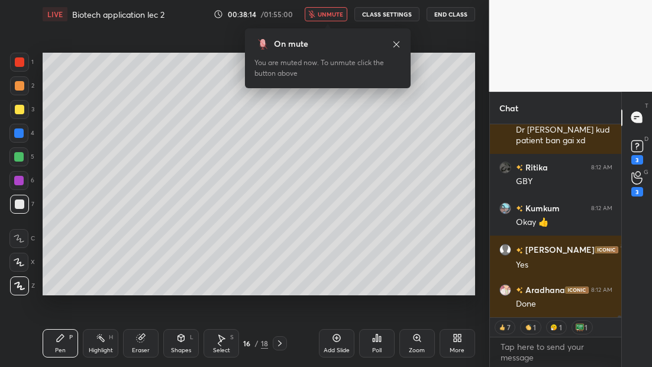
click at [332, 17] on span "unmute" at bounding box center [330, 14] width 25 height 8
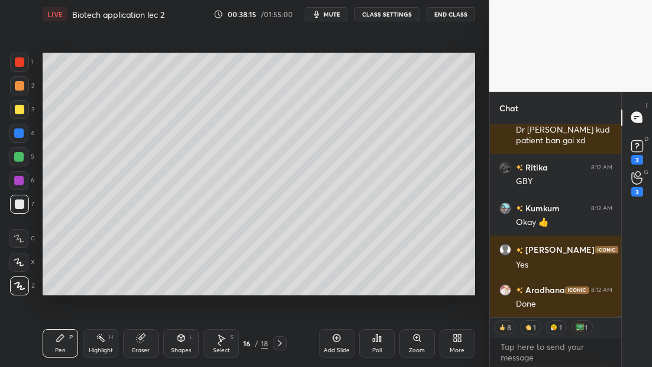
scroll to position [20691, 0]
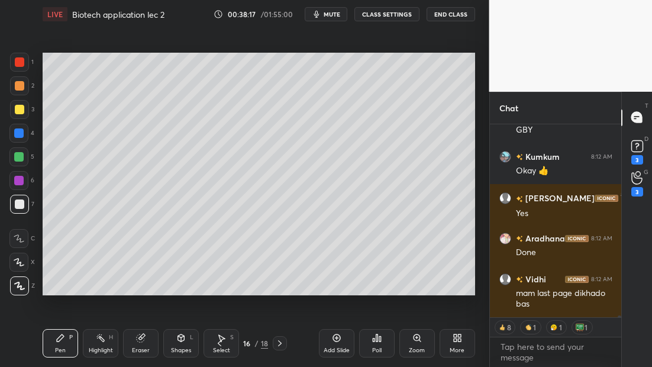
click at [221, 343] on icon at bounding box center [219, 343] width 9 height 9
click at [219, 344] on icon at bounding box center [219, 343] width 9 height 9
click at [217, 343] on icon at bounding box center [219, 343] width 9 height 9
click at [277, 341] on icon at bounding box center [279, 343] width 9 height 9
click at [278, 342] on icon at bounding box center [279, 343] width 9 height 9
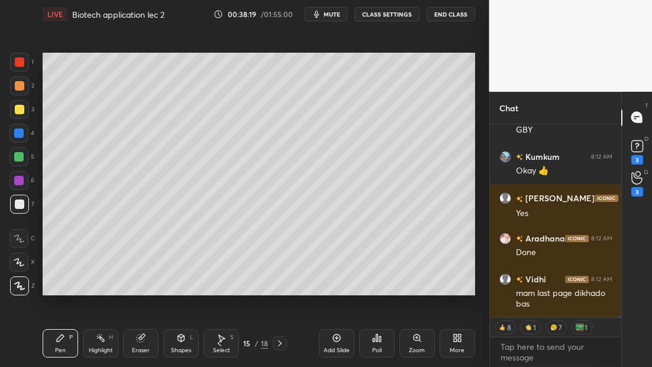
click at [279, 341] on icon at bounding box center [279, 343] width 9 height 9
click at [280, 342] on icon at bounding box center [279, 343] width 9 height 9
click at [281, 342] on icon at bounding box center [279, 343] width 9 height 9
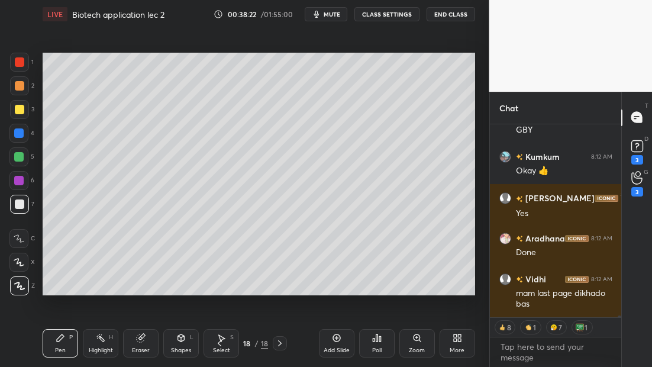
click at [281, 343] on icon at bounding box center [279, 343] width 9 height 9
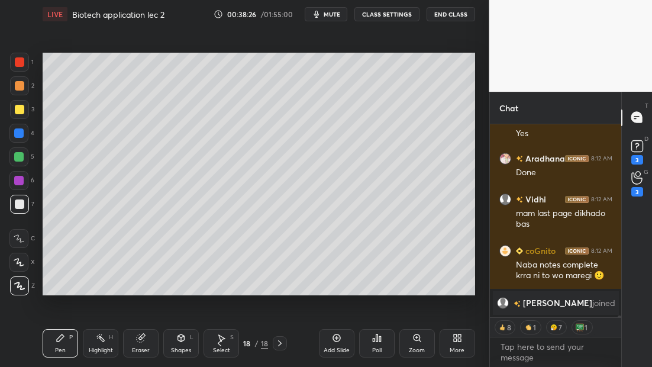
scroll to position [20671, 0]
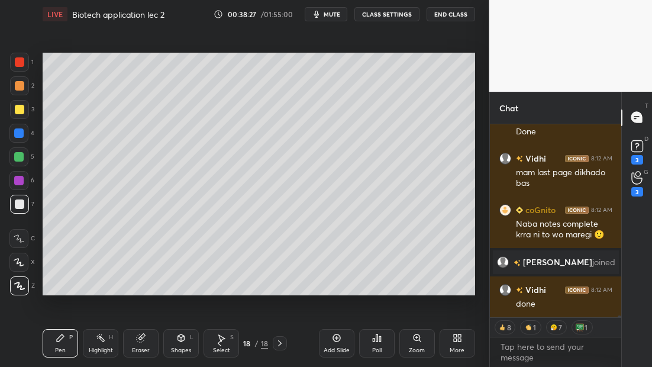
click at [219, 345] on icon at bounding box center [220, 343] width 4 height 6
click at [279, 342] on icon at bounding box center [279, 343] width 9 height 9
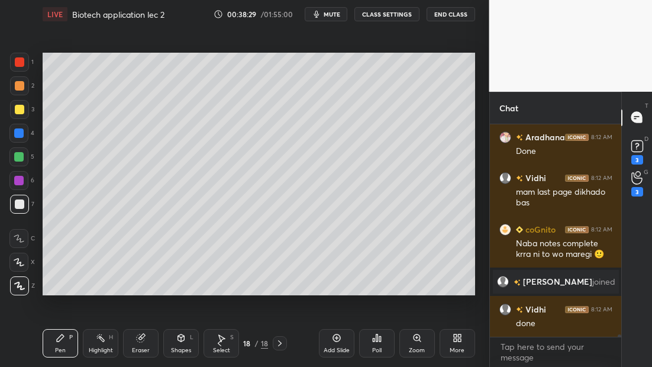
scroll to position [20714, 0]
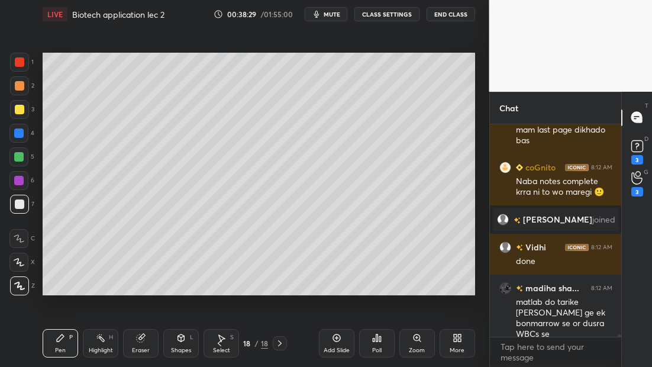
click at [333, 348] on div "Add Slide" at bounding box center [337, 351] width 26 height 6
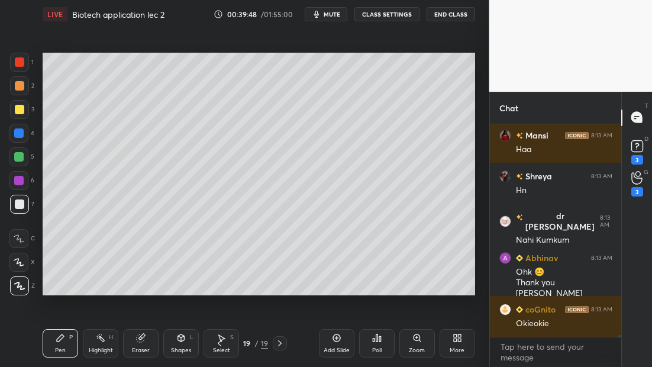
scroll to position [21652, 0]
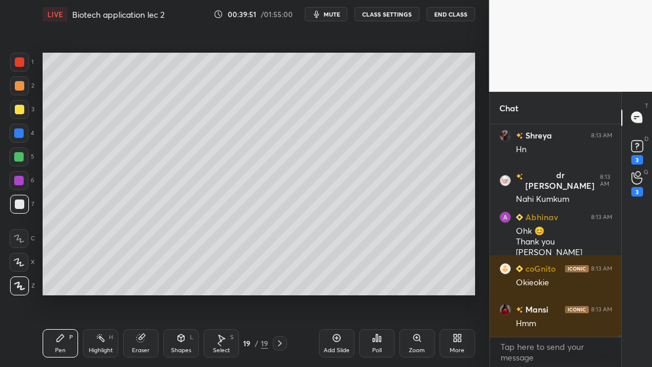
click at [17, 109] on div at bounding box center [19, 109] width 9 height 9
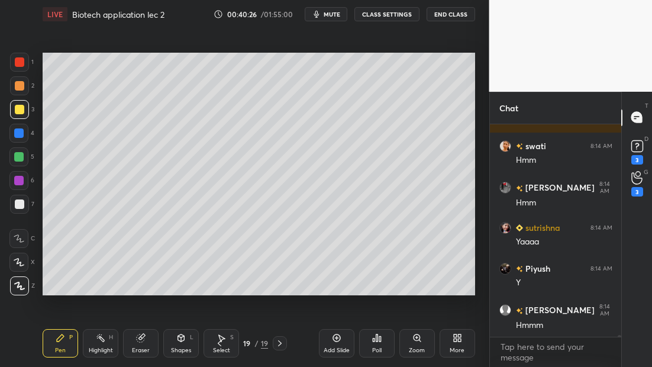
scroll to position [22044, 0]
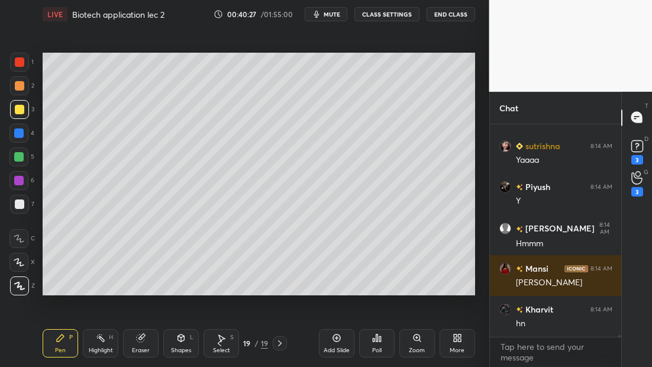
click at [337, 340] on icon at bounding box center [336, 337] width 9 height 9
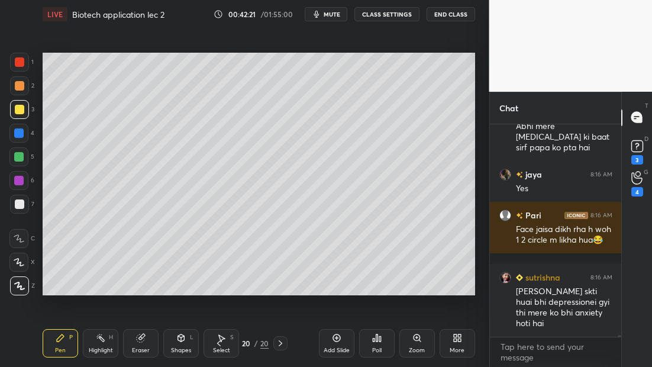
scroll to position [23098, 0]
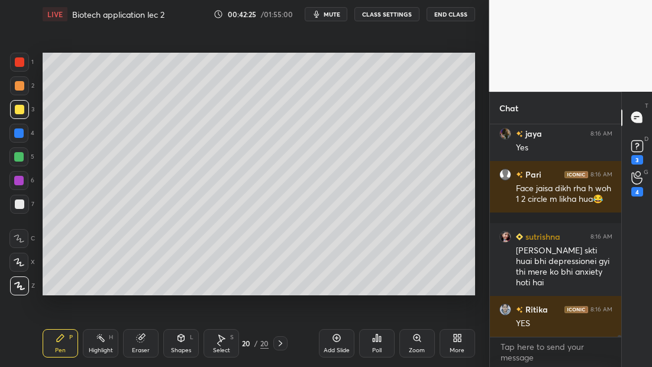
click at [335, 354] on div "Add Slide" at bounding box center [337, 343] width 36 height 28
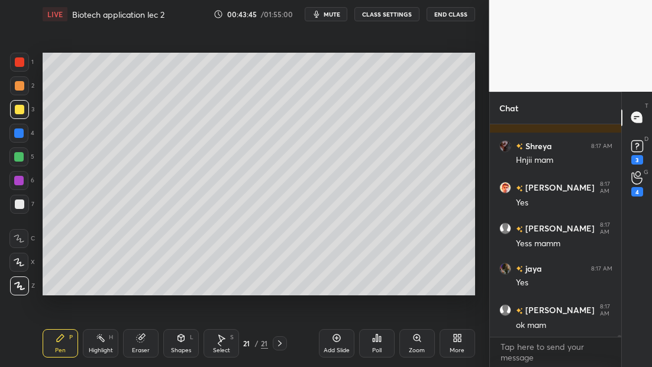
scroll to position [23411, 0]
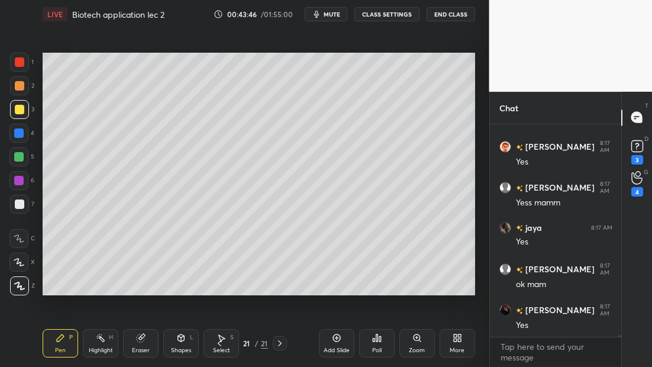
click at [21, 204] on div at bounding box center [19, 204] width 9 height 9
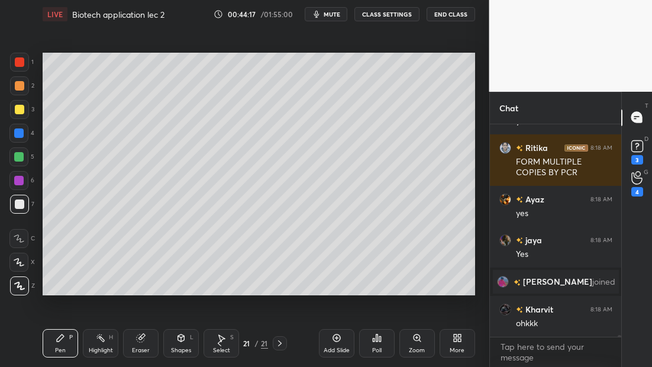
scroll to position [23620, 0]
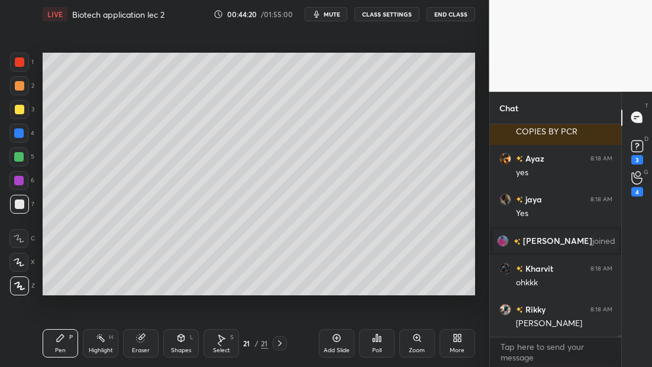
click at [349, 341] on div "Add Slide" at bounding box center [337, 343] width 36 height 28
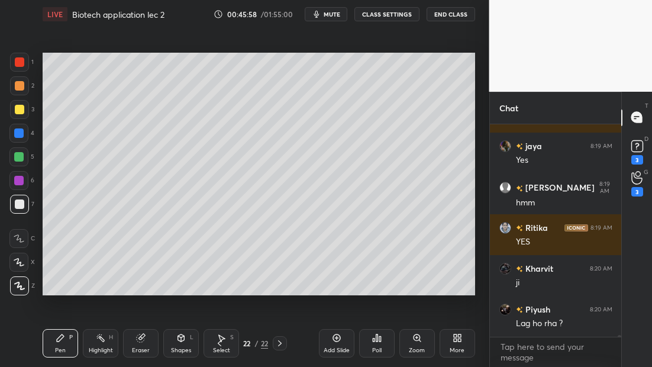
scroll to position [24548, 0]
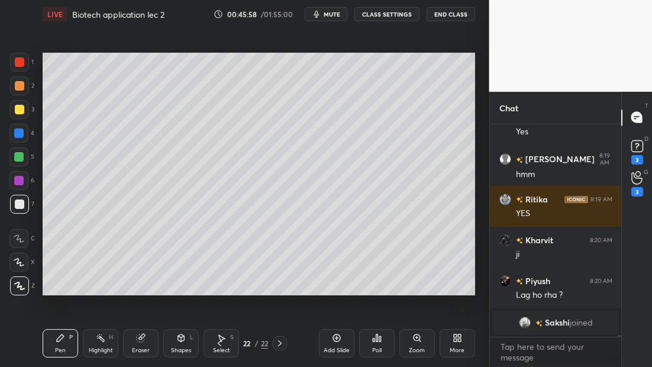
click at [339, 340] on icon at bounding box center [337, 339] width 8 height 8
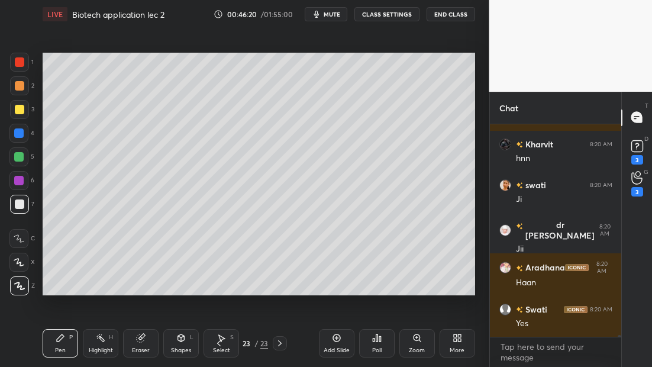
scroll to position [24858, 0]
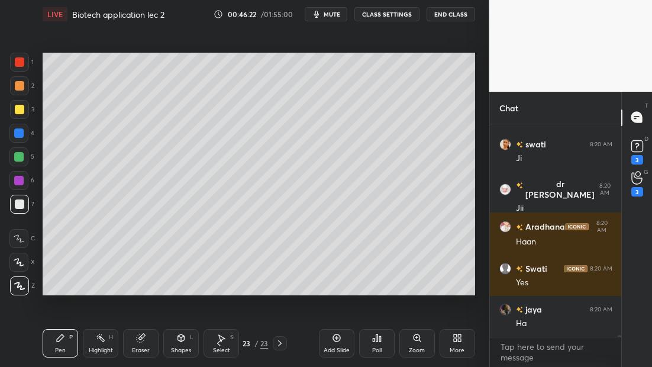
click at [334, 12] on span "mute" at bounding box center [332, 14] width 17 height 8
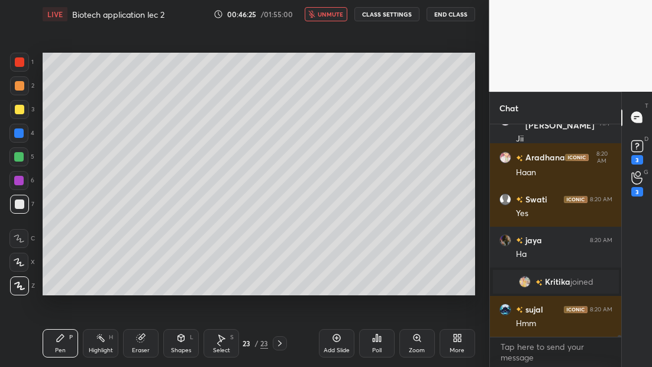
scroll to position [24847, 0]
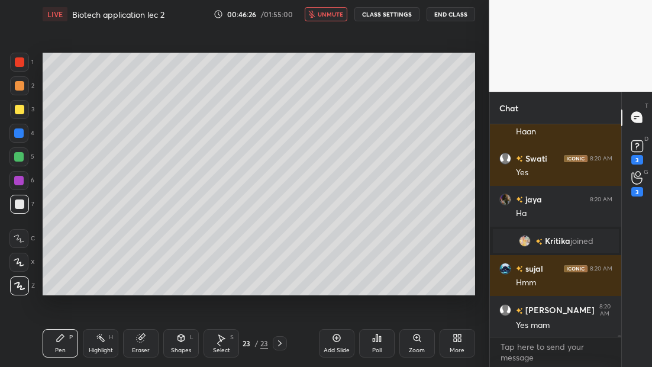
click at [328, 19] on button "unmute" at bounding box center [326, 14] width 43 height 14
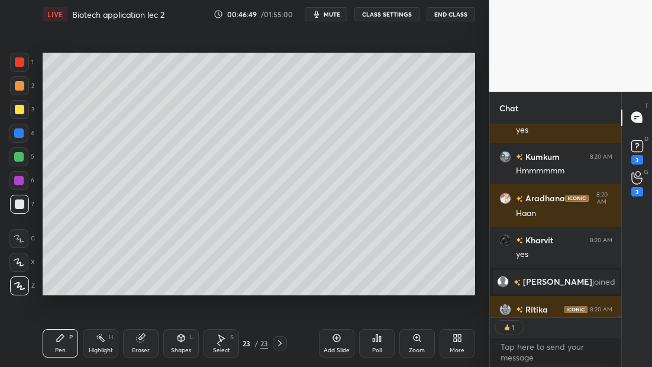
scroll to position [4, 4]
click at [337, 19] on div "LIVE Biotech application lec 2 00:46:51 / 01:55:00 mute CLASS SETTINGS End Class" at bounding box center [259, 14] width 433 height 28
click at [337, 20] on button "mute" at bounding box center [326, 14] width 43 height 14
click at [331, 14] on span "unmute" at bounding box center [330, 14] width 25 height 8
click at [327, 12] on span "mute" at bounding box center [332, 14] width 17 height 8
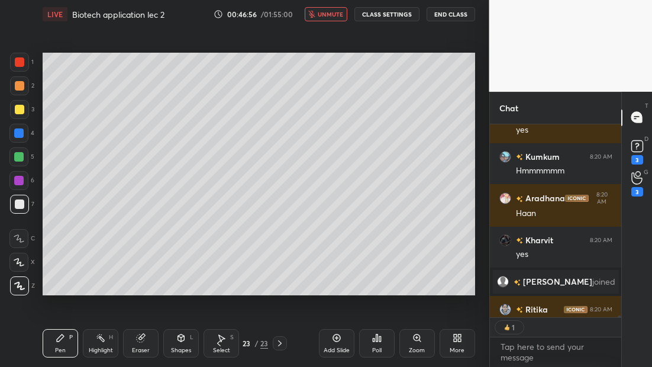
click at [333, 15] on span "unmute" at bounding box center [330, 14] width 25 height 8
click at [330, 15] on span "mute" at bounding box center [332, 14] width 17 height 8
click at [330, 15] on span "unmute" at bounding box center [330, 14] width 25 height 8
click at [330, 14] on span "mute" at bounding box center [332, 14] width 17 height 8
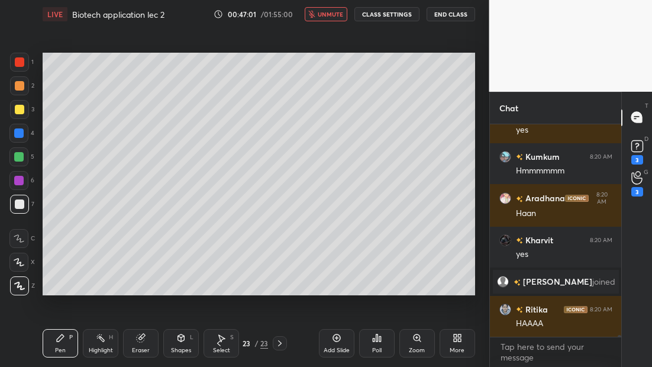
click at [330, 11] on span "unmute" at bounding box center [330, 14] width 25 height 8
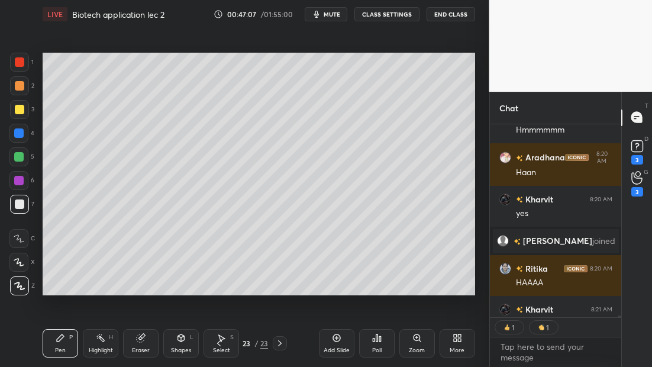
scroll to position [25102, 0]
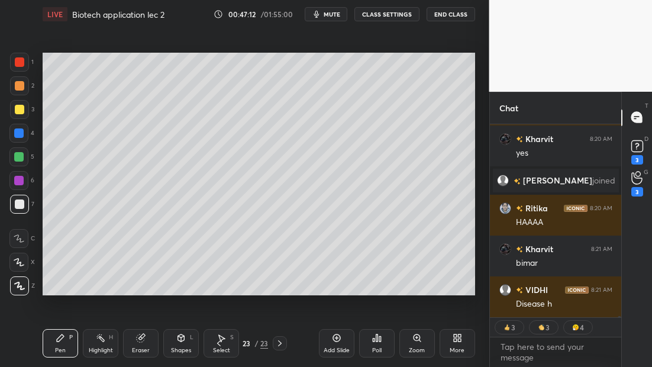
click at [326, 18] on button "mute" at bounding box center [326, 14] width 43 height 14
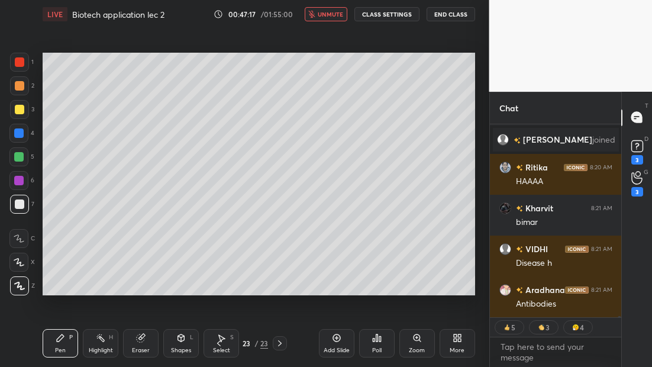
click at [328, 17] on span "unmute" at bounding box center [330, 14] width 25 height 8
click at [333, 19] on button "mute" at bounding box center [326, 14] width 43 height 14
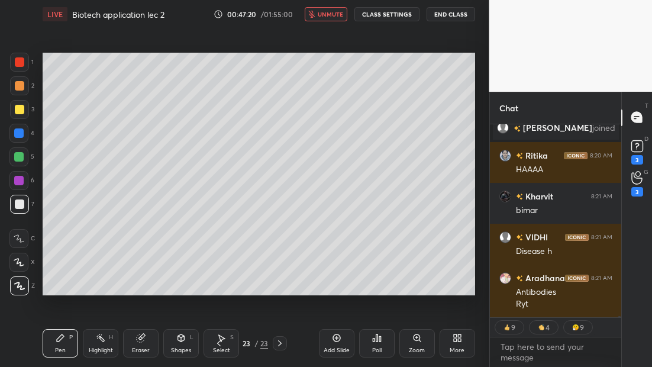
click at [333, 340] on icon at bounding box center [336, 337] width 9 height 9
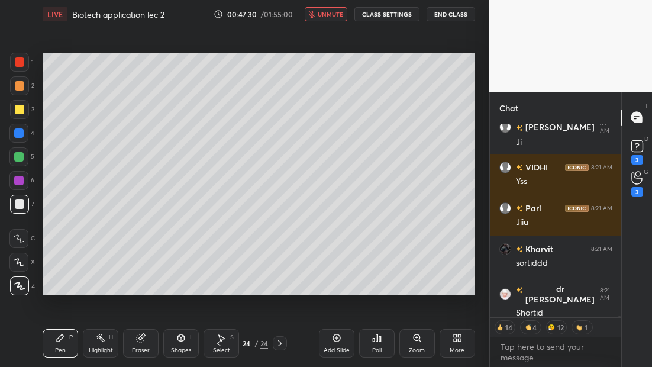
scroll to position [25522, 0]
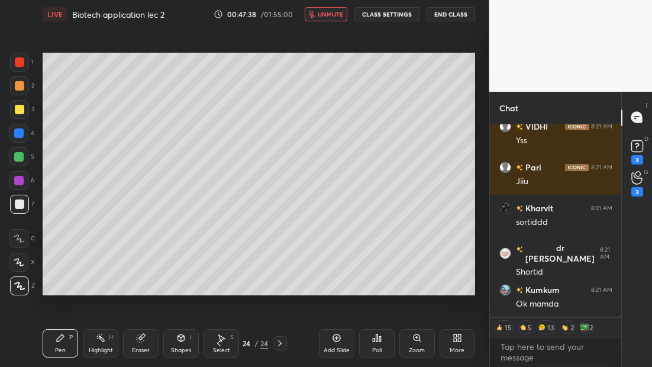
click at [330, 19] on button "unmute" at bounding box center [326, 14] width 43 height 14
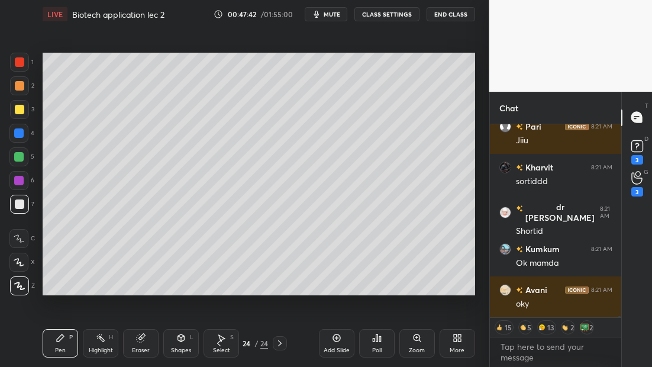
scroll to position [25604, 0]
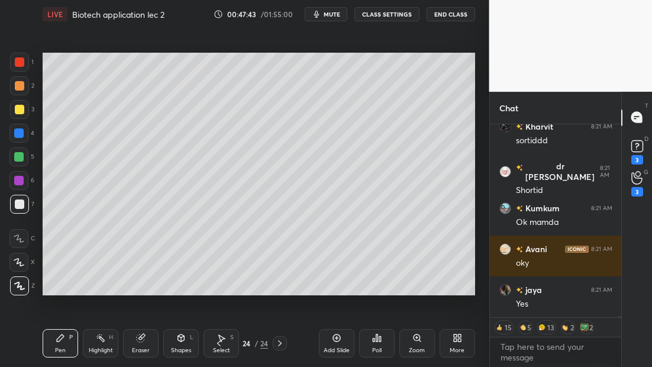
click at [327, 18] on span "mute" at bounding box center [332, 14] width 17 height 8
click at [330, 14] on span "unmute" at bounding box center [330, 14] width 25 height 8
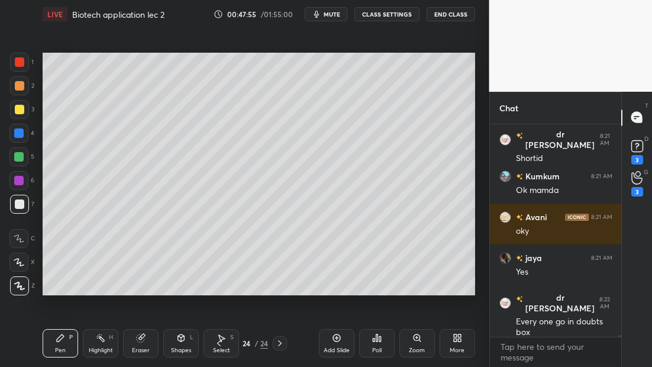
scroll to position [25677, 0]
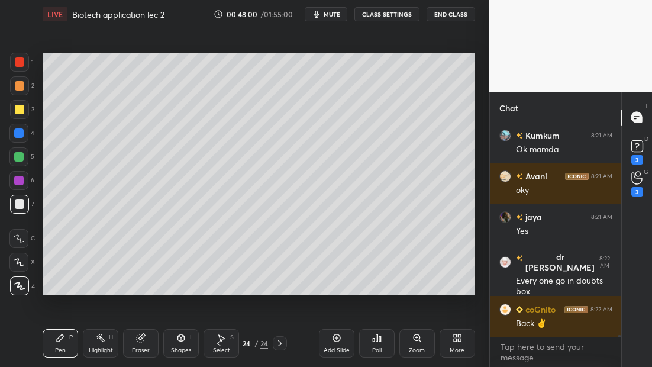
click at [335, 13] on span "mute" at bounding box center [332, 14] width 17 height 8
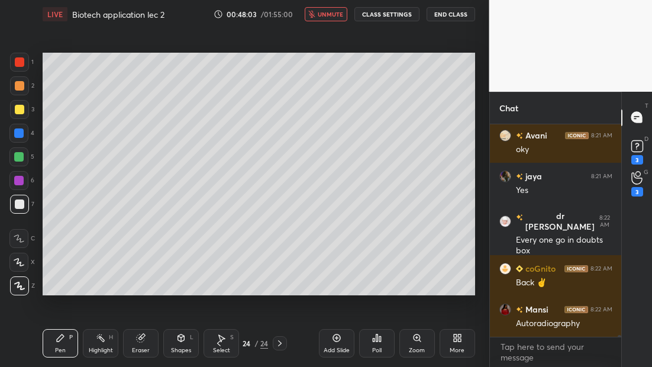
click at [332, 14] on span "unmute" at bounding box center [330, 14] width 25 height 8
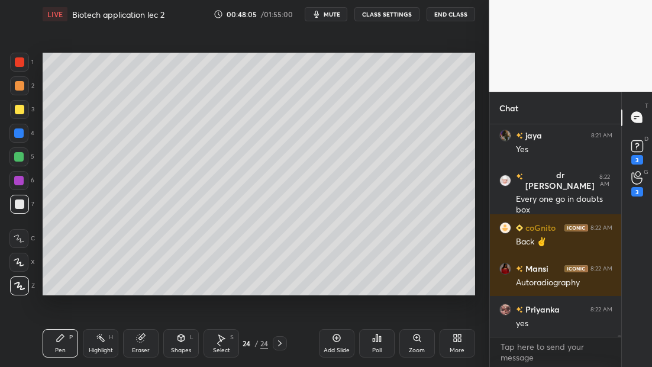
click at [333, 14] on span "mute" at bounding box center [332, 14] width 17 height 8
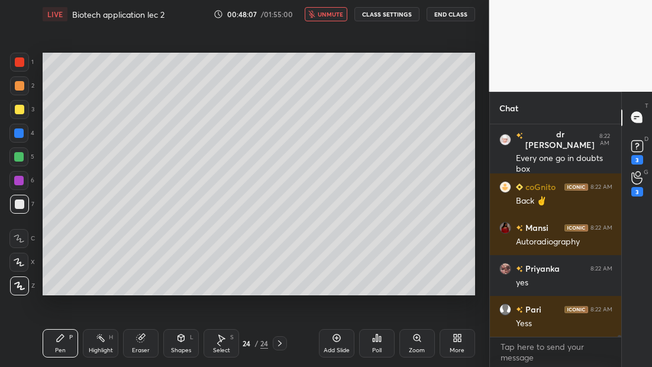
click at [333, 11] on span "unmute" at bounding box center [330, 14] width 25 height 8
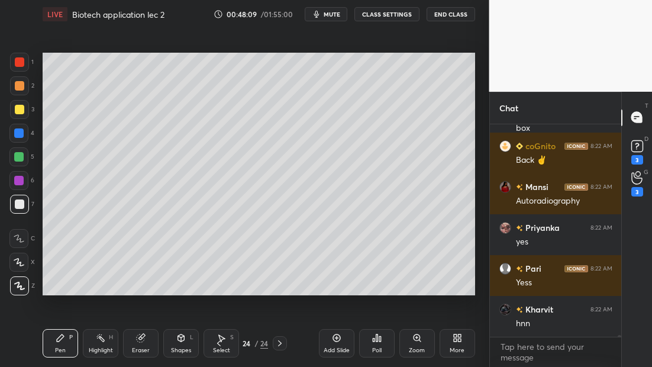
click at [333, 12] on span "mute" at bounding box center [332, 14] width 17 height 8
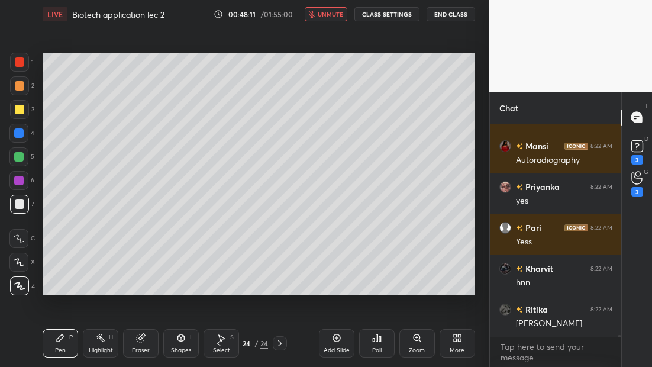
click at [334, 12] on span "unmute" at bounding box center [330, 14] width 25 height 8
click at [333, 15] on span "mute" at bounding box center [332, 14] width 17 height 8
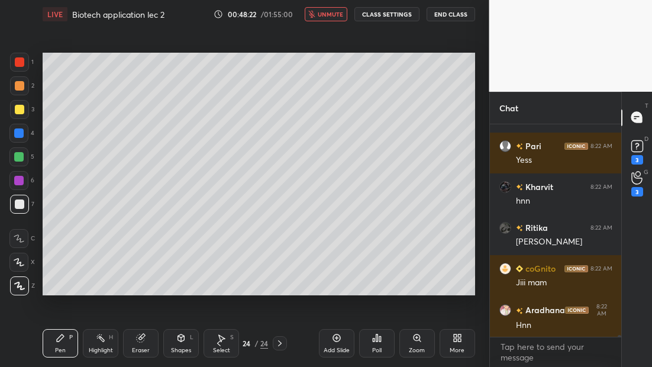
scroll to position [25778, 0]
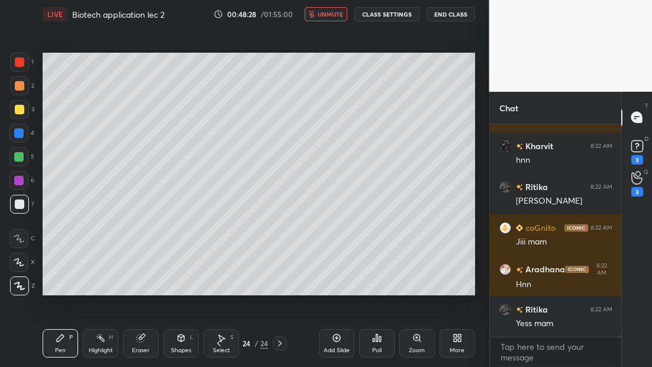
click at [326, 13] on span "unmute" at bounding box center [330, 14] width 25 height 8
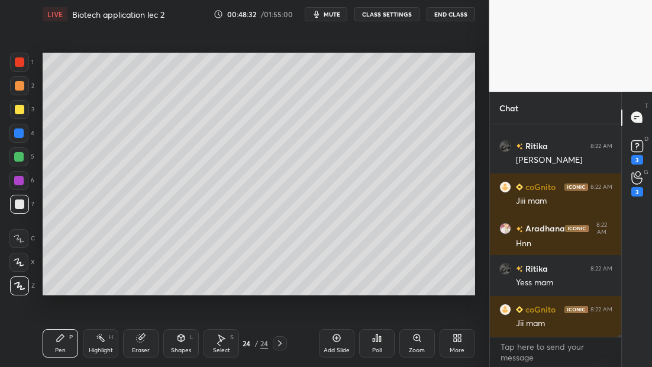
click at [330, 13] on span "mute" at bounding box center [332, 14] width 17 height 8
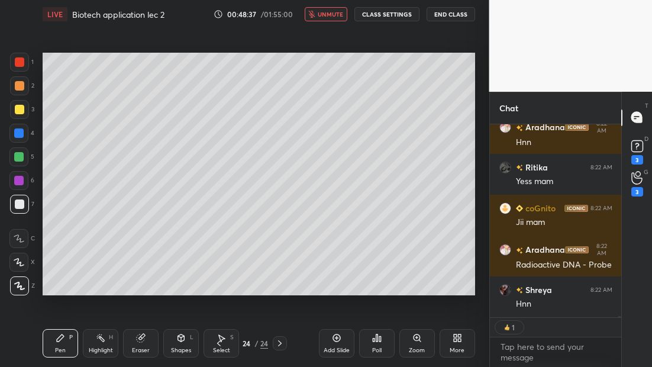
scroll to position [25961, 0]
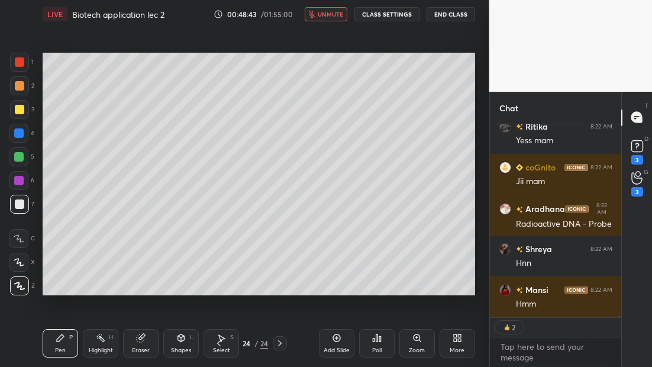
click at [339, 11] on span "unmute" at bounding box center [330, 14] width 25 height 8
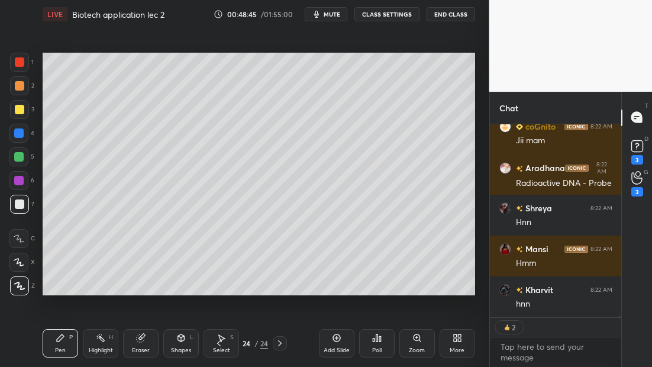
scroll to position [26042, 0]
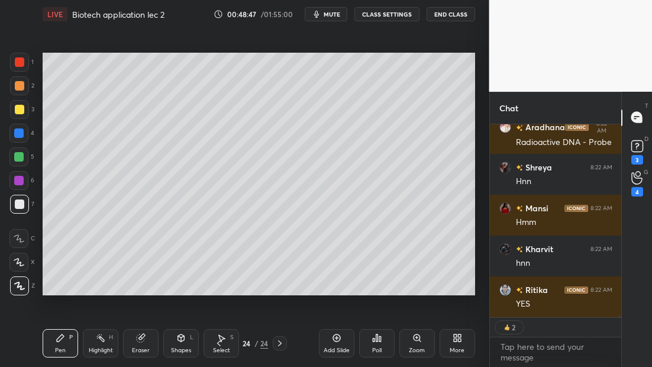
click at [327, 15] on span "mute" at bounding box center [332, 14] width 17 height 8
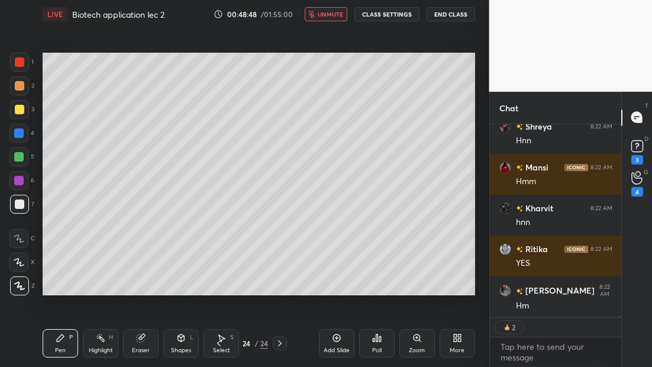
click at [326, 14] on span "unmute" at bounding box center [330, 14] width 25 height 8
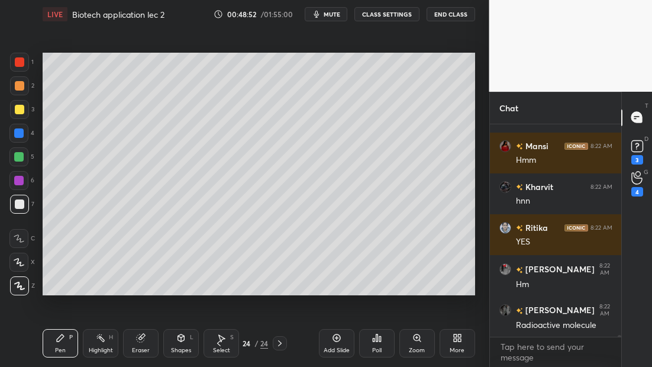
scroll to position [26105, 0]
click at [333, 13] on span "mute" at bounding box center [332, 14] width 17 height 8
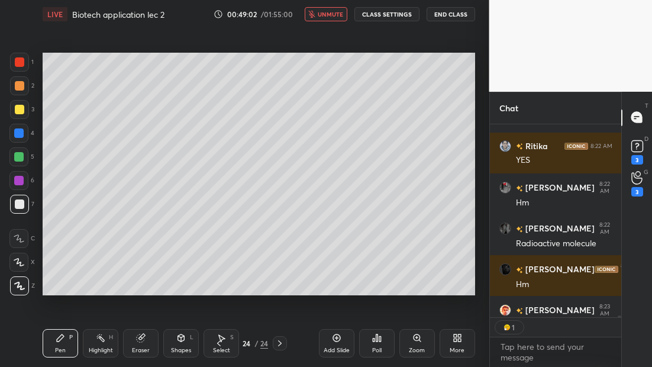
scroll to position [4, 4]
click at [346, 18] on button "unmute" at bounding box center [326, 14] width 43 height 14
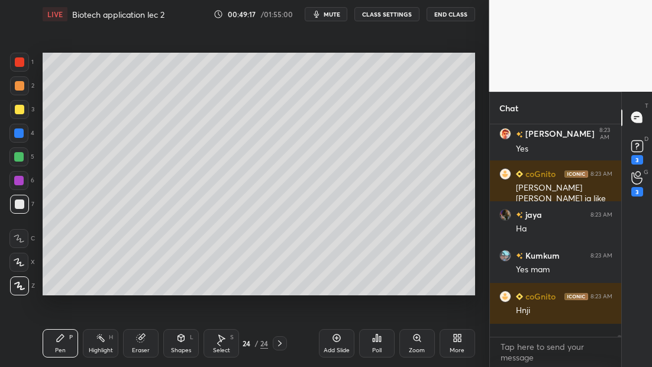
scroll to position [26350, 0]
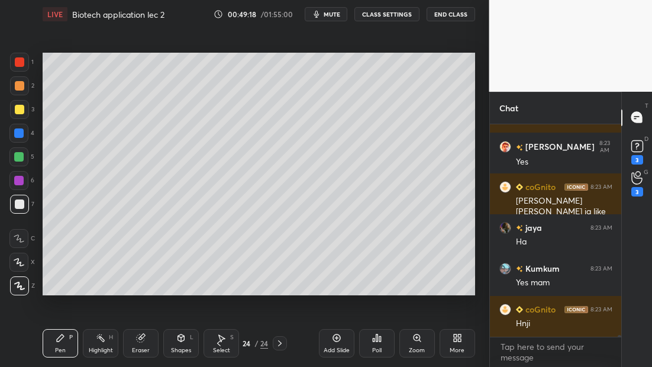
click at [335, 344] on div "Add Slide" at bounding box center [337, 343] width 36 height 28
click at [219, 345] on icon at bounding box center [218, 343] width 9 height 9
click at [337, 343] on div "Add Slide" at bounding box center [337, 343] width 36 height 28
click at [330, 12] on span "mute" at bounding box center [332, 14] width 17 height 8
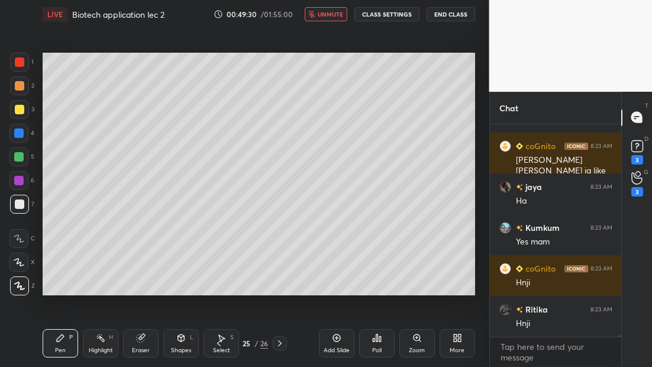
click at [329, 16] on span "unmute" at bounding box center [330, 14] width 25 height 8
click at [330, 15] on span "mute" at bounding box center [332, 14] width 17 height 8
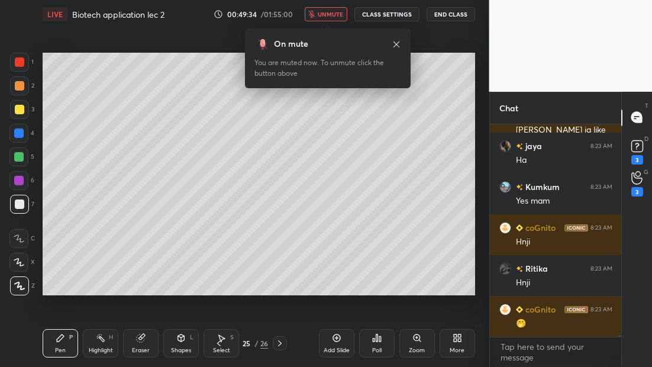
click at [327, 13] on span "unmute" at bounding box center [330, 14] width 25 height 8
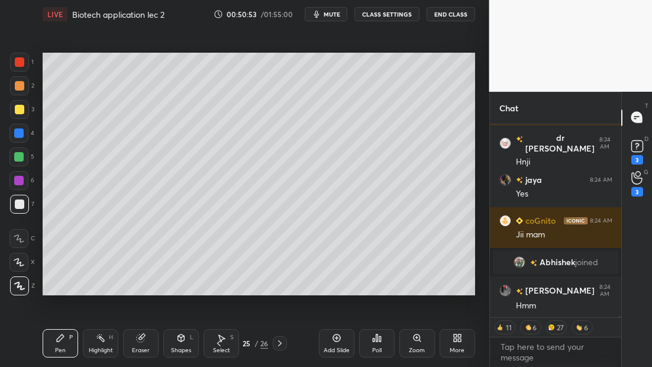
scroll to position [26520, 0]
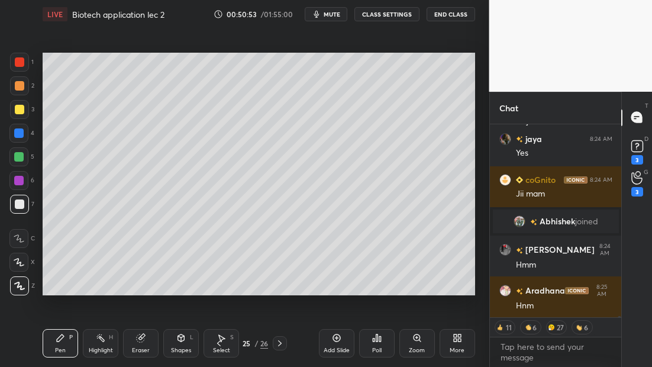
click at [335, 339] on icon at bounding box center [336, 337] width 9 height 9
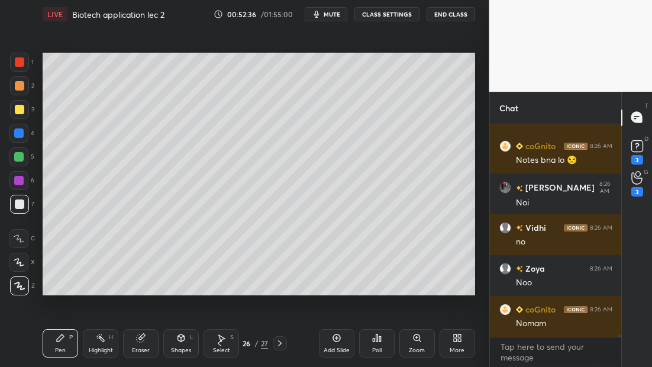
scroll to position [27447, 0]
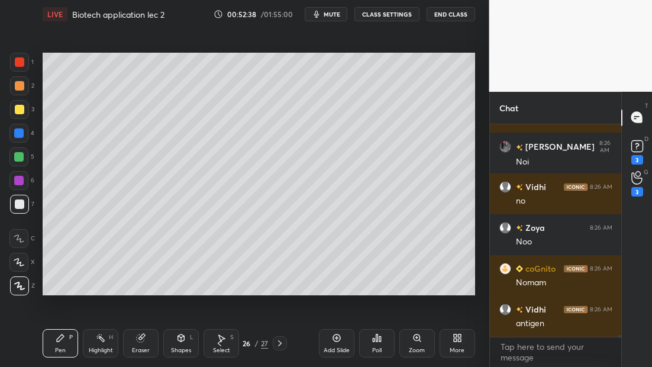
click at [339, 12] on span "mute" at bounding box center [332, 14] width 17 height 8
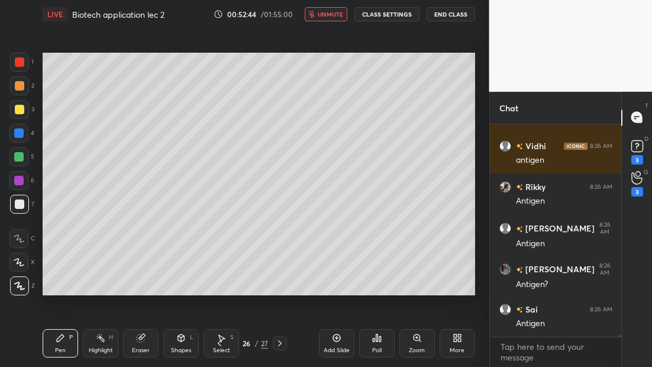
scroll to position [27693, 0]
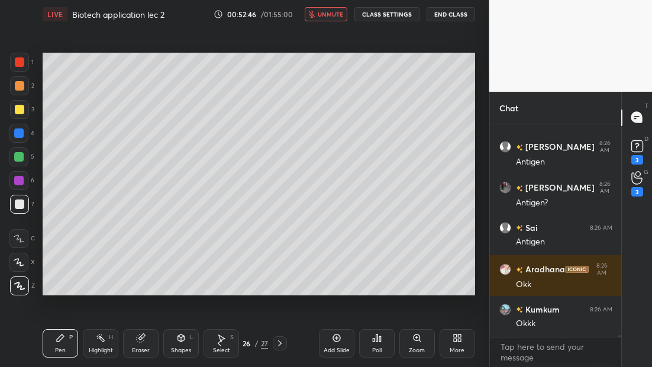
click at [321, 14] on span "unmute" at bounding box center [330, 14] width 25 height 8
click at [217, 343] on icon at bounding box center [219, 343] width 9 height 9
click at [217, 344] on icon at bounding box center [219, 343] width 9 height 9
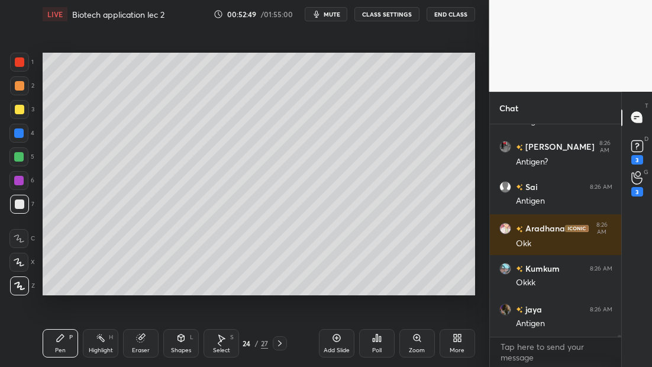
click at [333, 16] on span "mute" at bounding box center [332, 14] width 17 height 8
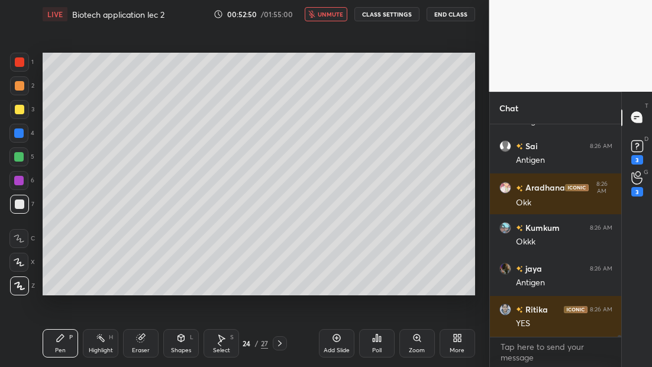
click at [217, 346] on icon at bounding box center [219, 343] width 9 height 9
click at [216, 339] on icon at bounding box center [219, 343] width 9 height 9
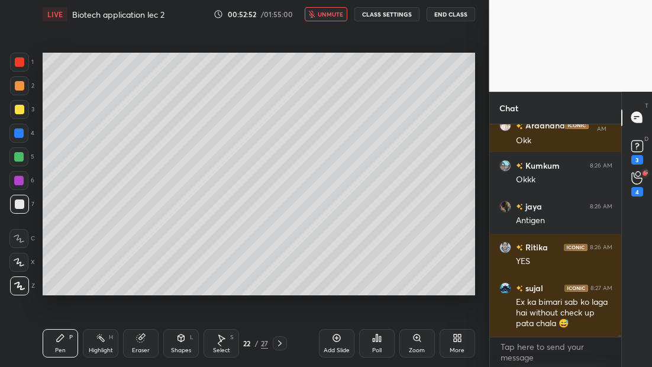
click at [219, 340] on icon at bounding box center [219, 343] width 9 height 9
click at [218, 340] on icon at bounding box center [219, 343] width 9 height 9
click at [281, 344] on icon at bounding box center [279, 343] width 9 height 9
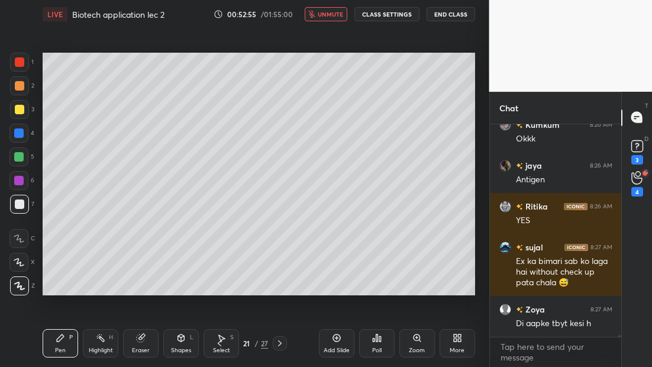
click at [279, 343] on icon at bounding box center [279, 343] width 9 height 9
click at [279, 342] on icon at bounding box center [279, 343] width 9 height 9
click at [279, 343] on icon at bounding box center [279, 343] width 9 height 9
click at [279, 341] on icon at bounding box center [280, 343] width 4 height 6
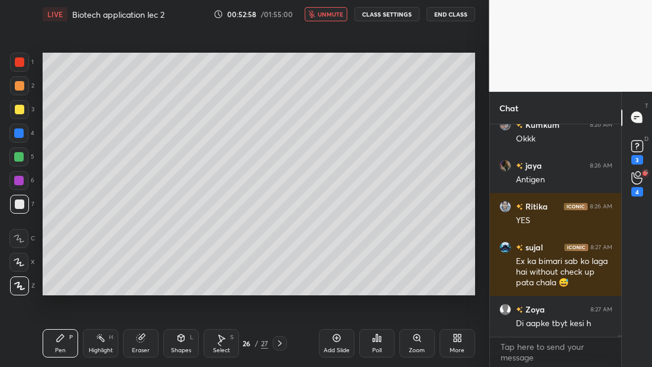
scroll to position [27918, 0]
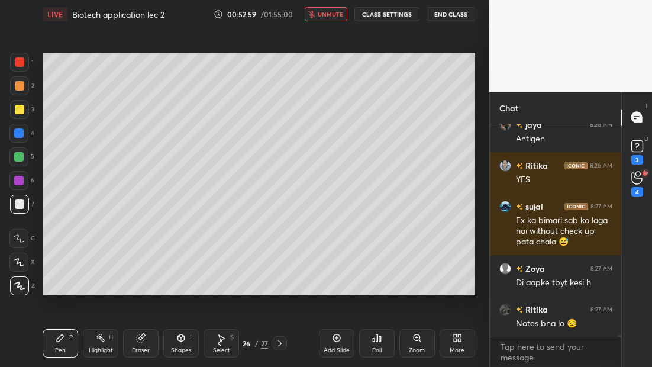
click at [220, 344] on icon at bounding box center [219, 343] width 9 height 9
click at [218, 344] on icon at bounding box center [220, 343] width 4 height 6
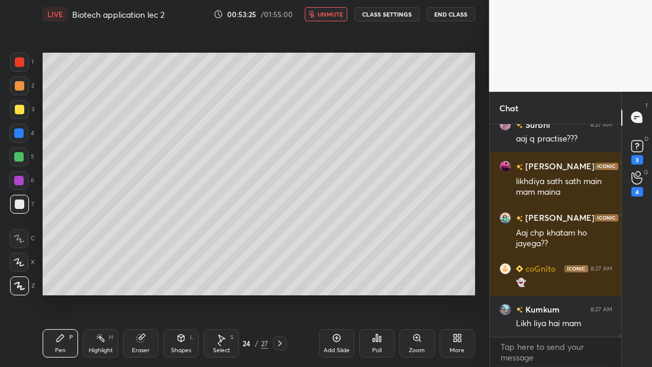
scroll to position [28185, 0]
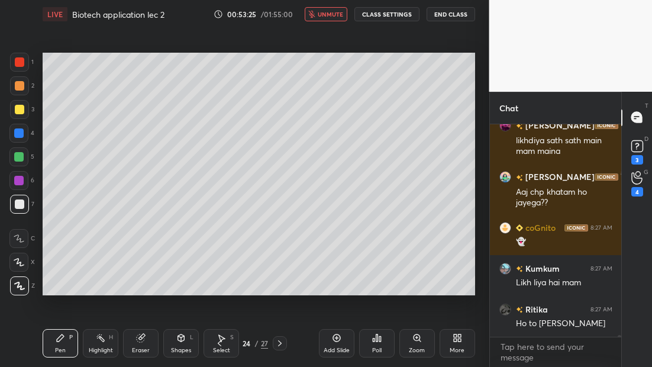
click at [320, 10] on span "unmute" at bounding box center [330, 14] width 25 height 8
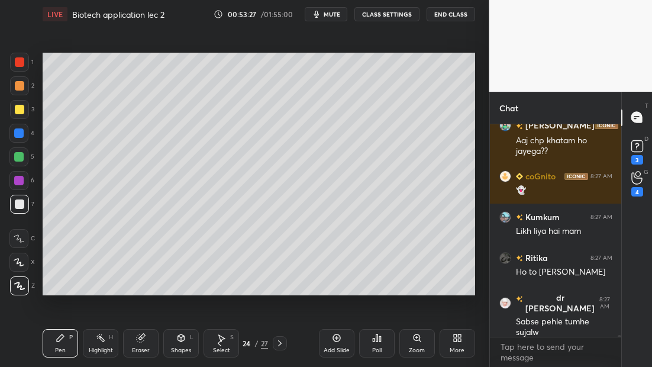
scroll to position [28288, 0]
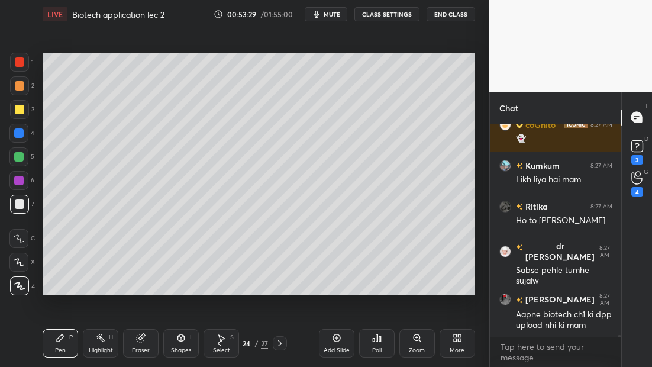
click at [321, 17] on icon "button" at bounding box center [316, 13] width 9 height 9
click at [281, 346] on icon at bounding box center [279, 343] width 9 height 9
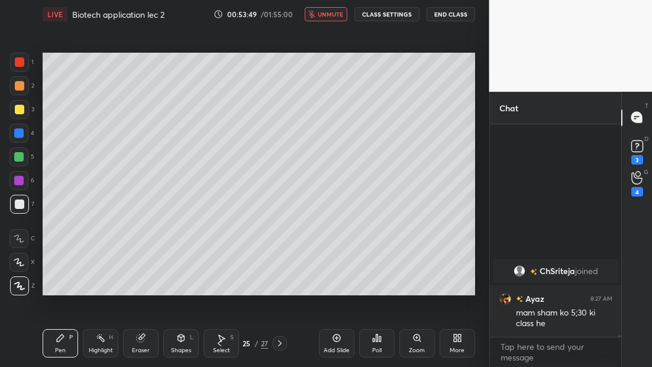
scroll to position [28049, 0]
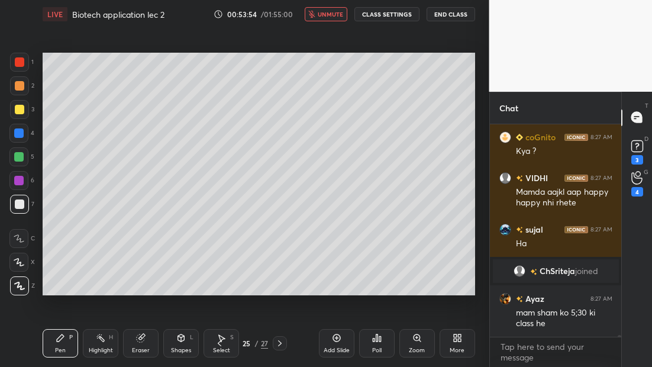
click at [279, 342] on icon at bounding box center [279, 343] width 9 height 9
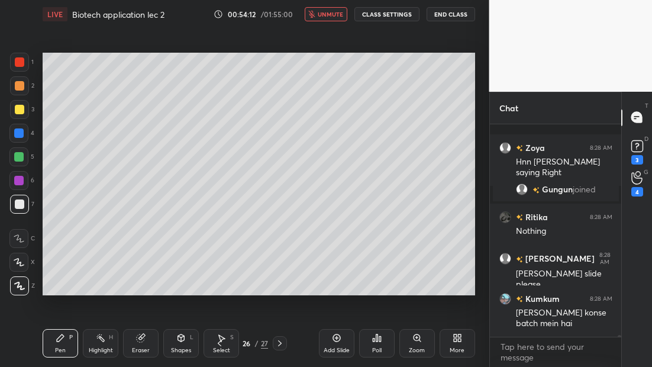
scroll to position [28417, 0]
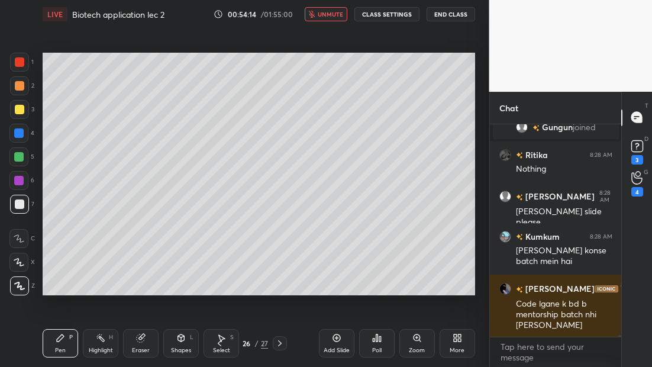
click at [281, 341] on icon at bounding box center [279, 343] width 9 height 9
click at [220, 343] on icon at bounding box center [219, 343] width 9 height 9
click at [217, 343] on icon at bounding box center [219, 343] width 9 height 9
click at [218, 343] on icon at bounding box center [219, 343] width 9 height 9
click at [217, 343] on icon at bounding box center [219, 343] width 9 height 9
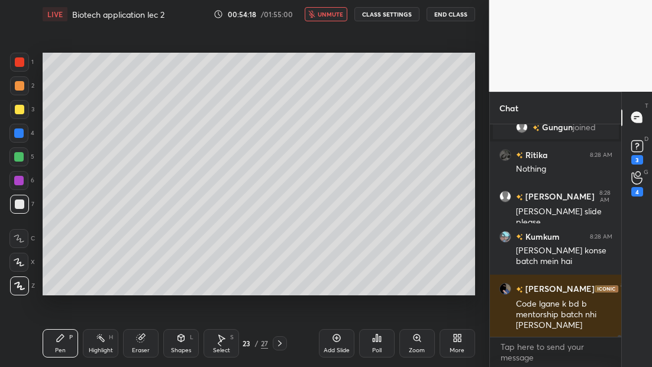
click at [217, 343] on icon at bounding box center [219, 343] width 9 height 9
click at [326, 11] on button "unmute" at bounding box center [326, 14] width 43 height 14
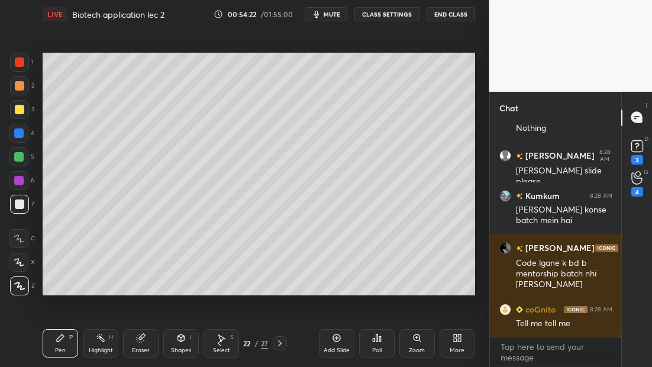
click at [330, 16] on span "mute" at bounding box center [332, 14] width 17 height 8
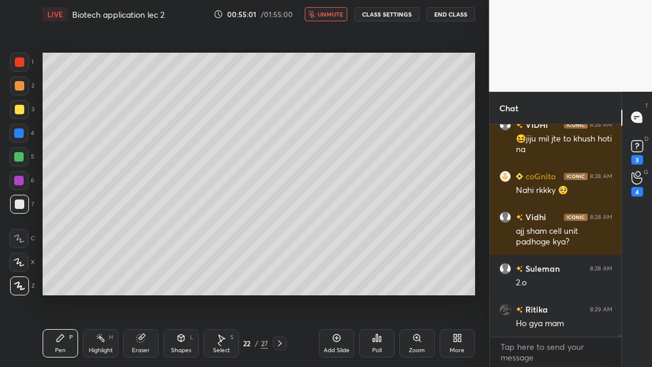
scroll to position [29054, 0]
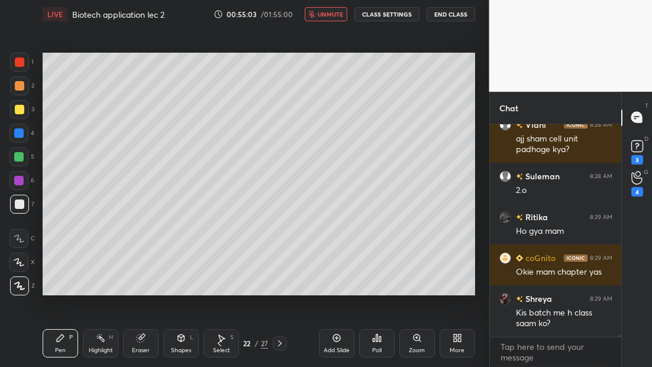
click at [279, 342] on icon at bounding box center [279, 343] width 9 height 9
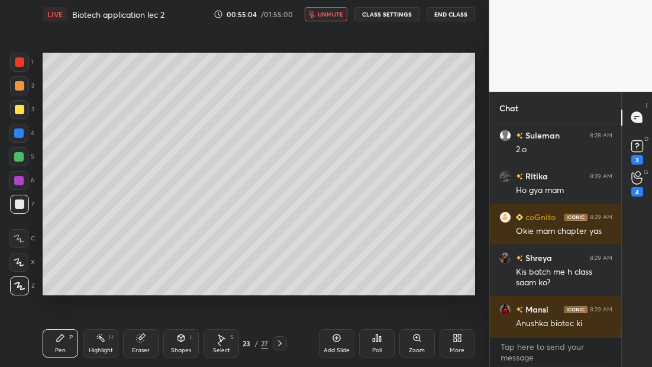
click at [282, 341] on icon at bounding box center [279, 343] width 9 height 9
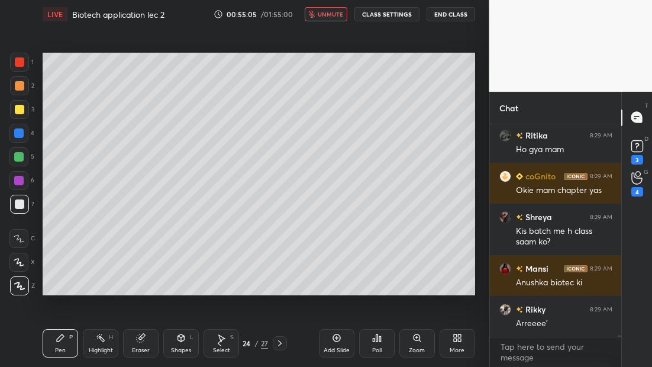
click at [278, 342] on icon at bounding box center [279, 343] width 9 height 9
click at [275, 343] on icon at bounding box center [279, 343] width 9 height 9
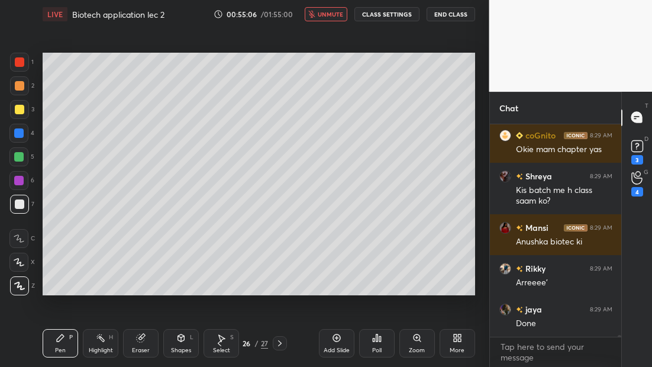
scroll to position [29269, 0]
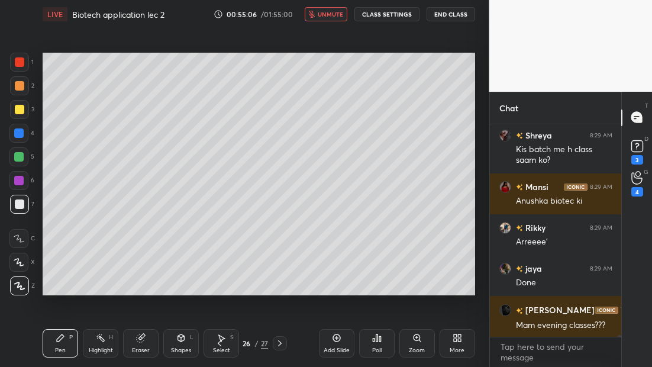
click at [281, 342] on icon at bounding box center [279, 343] width 9 height 9
click at [317, 14] on button "unmute" at bounding box center [326, 14] width 43 height 14
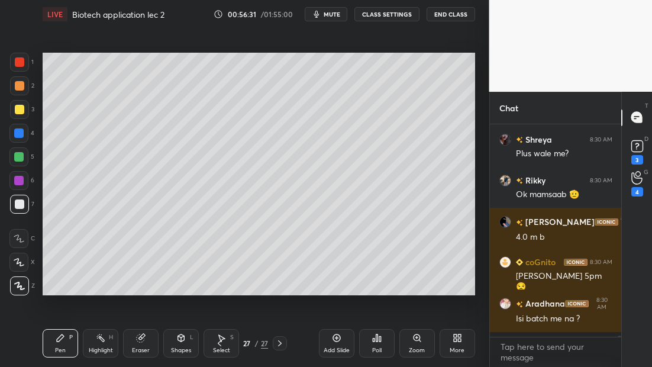
scroll to position [209, 128]
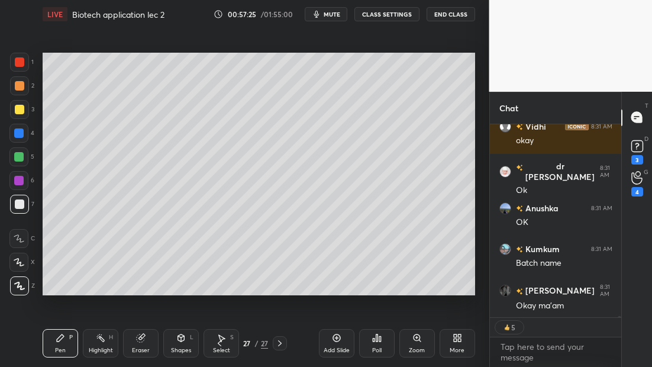
click at [450, 18] on button "End Class" at bounding box center [451, 14] width 49 height 14
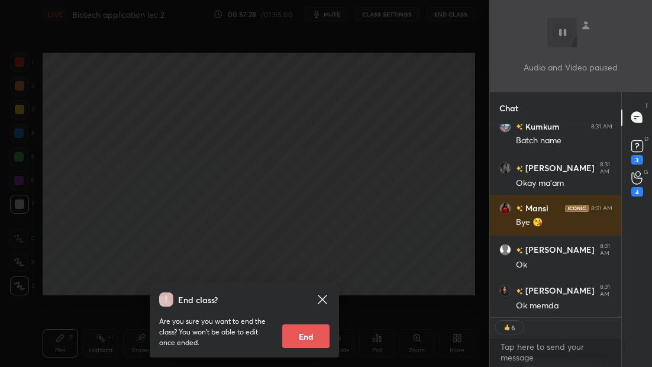
click at [307, 333] on button "End" at bounding box center [305, 336] width 47 height 24
type textarea "x"
